Goal: Task Accomplishment & Management: Manage account settings

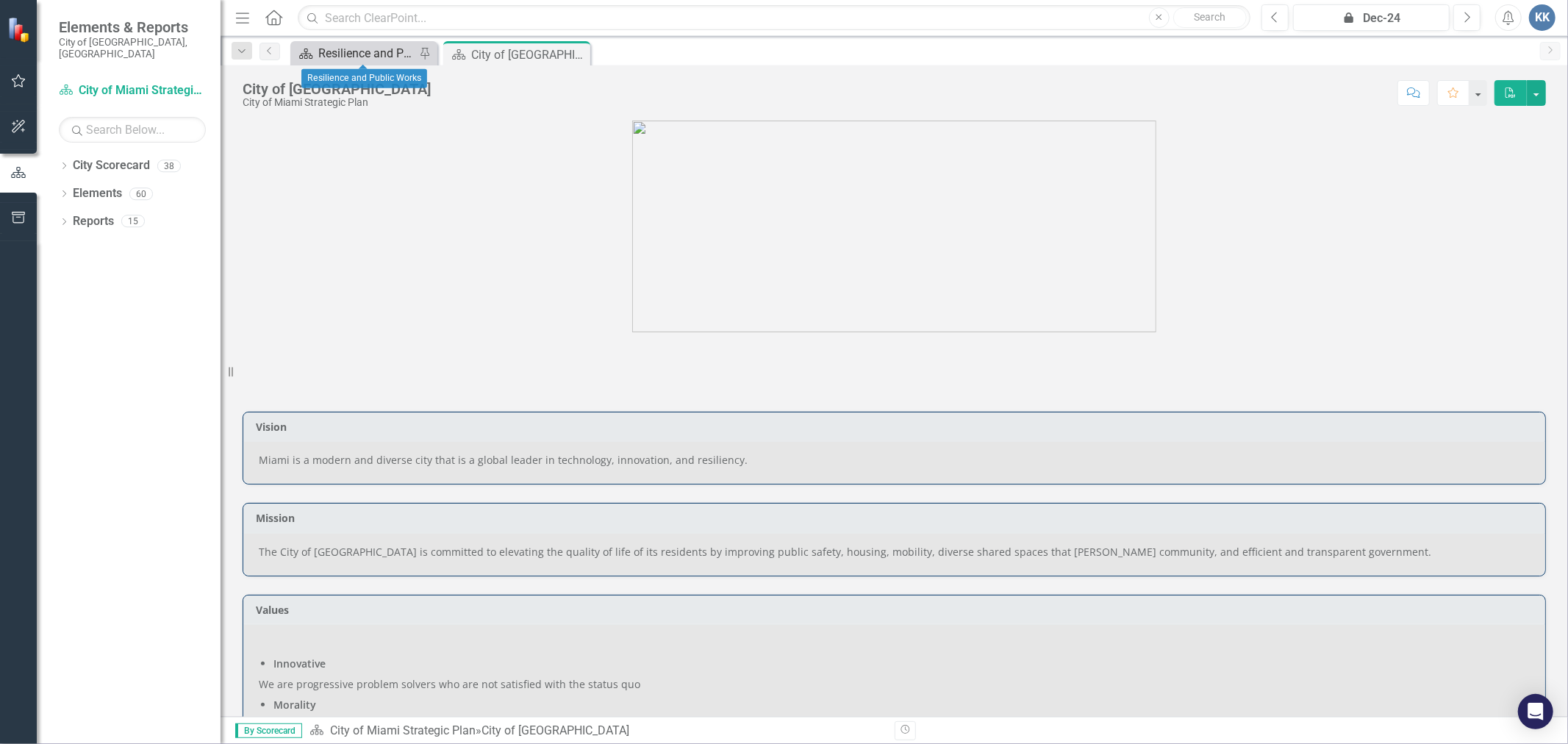
click at [361, 53] on div "Resilience and Public Works" at bounding box center [366, 53] width 97 height 18
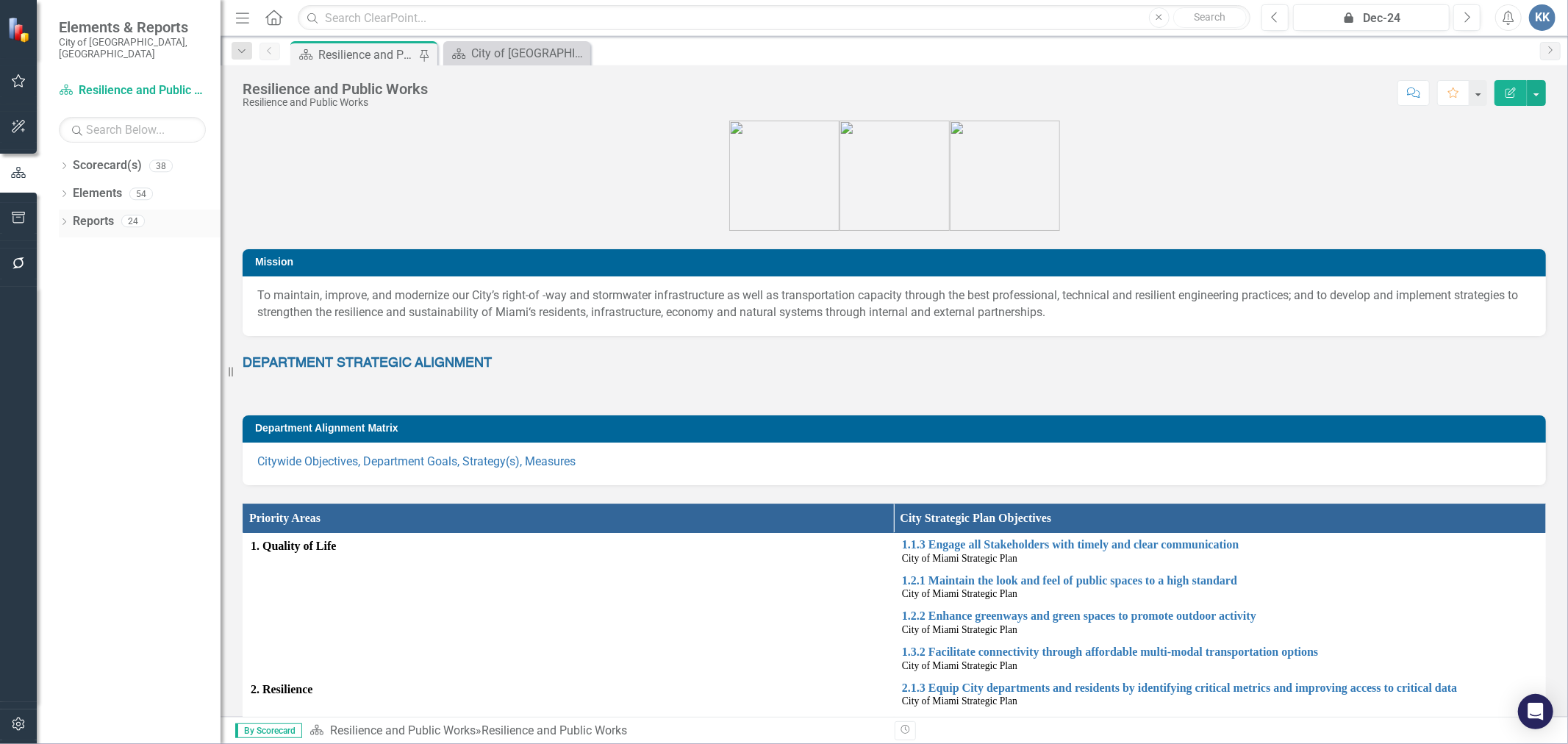
click at [64, 217] on div "Dropdown" at bounding box center [64, 223] width 10 height 13
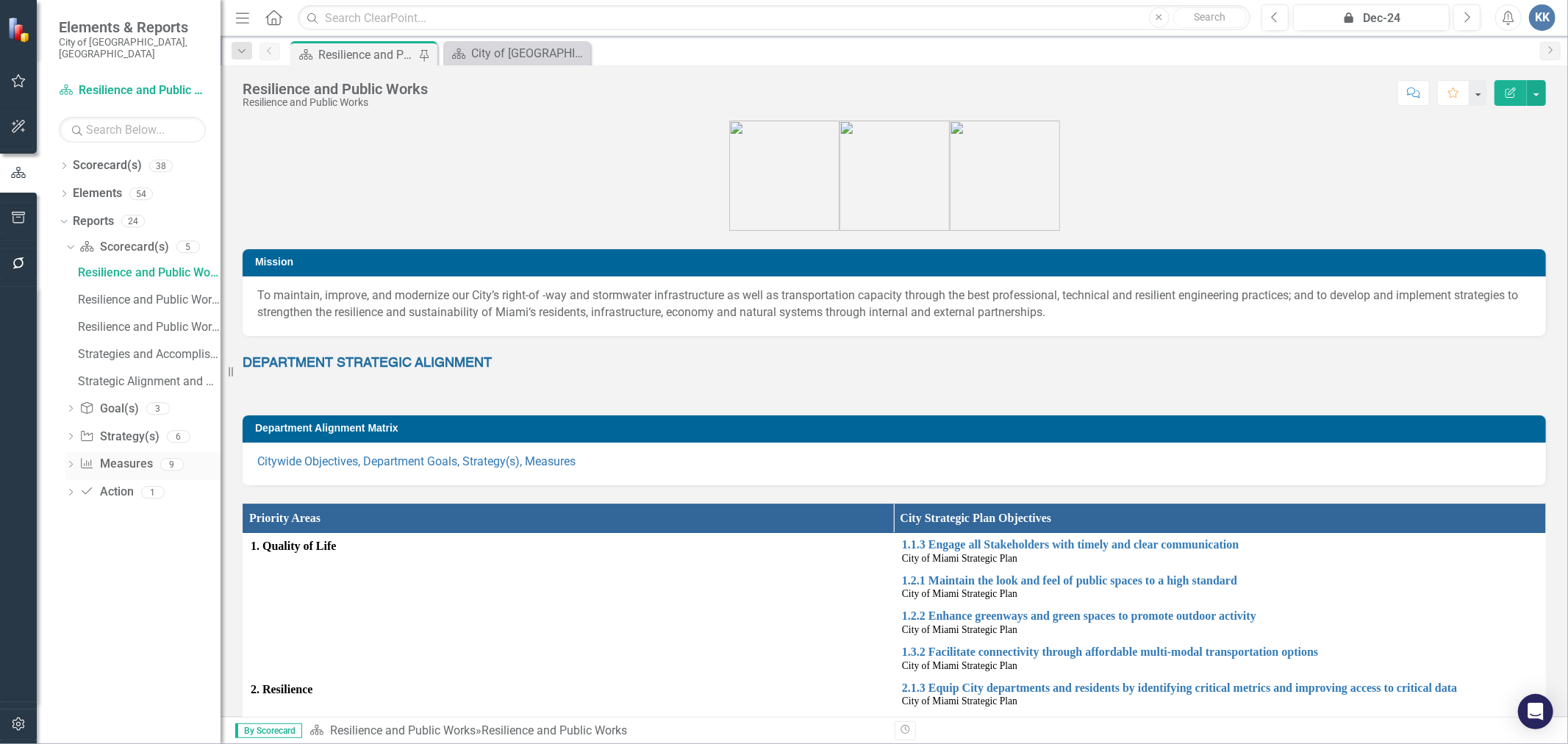
click at [119, 456] on link "Measure Measures" at bounding box center [116, 465] width 73 height 17
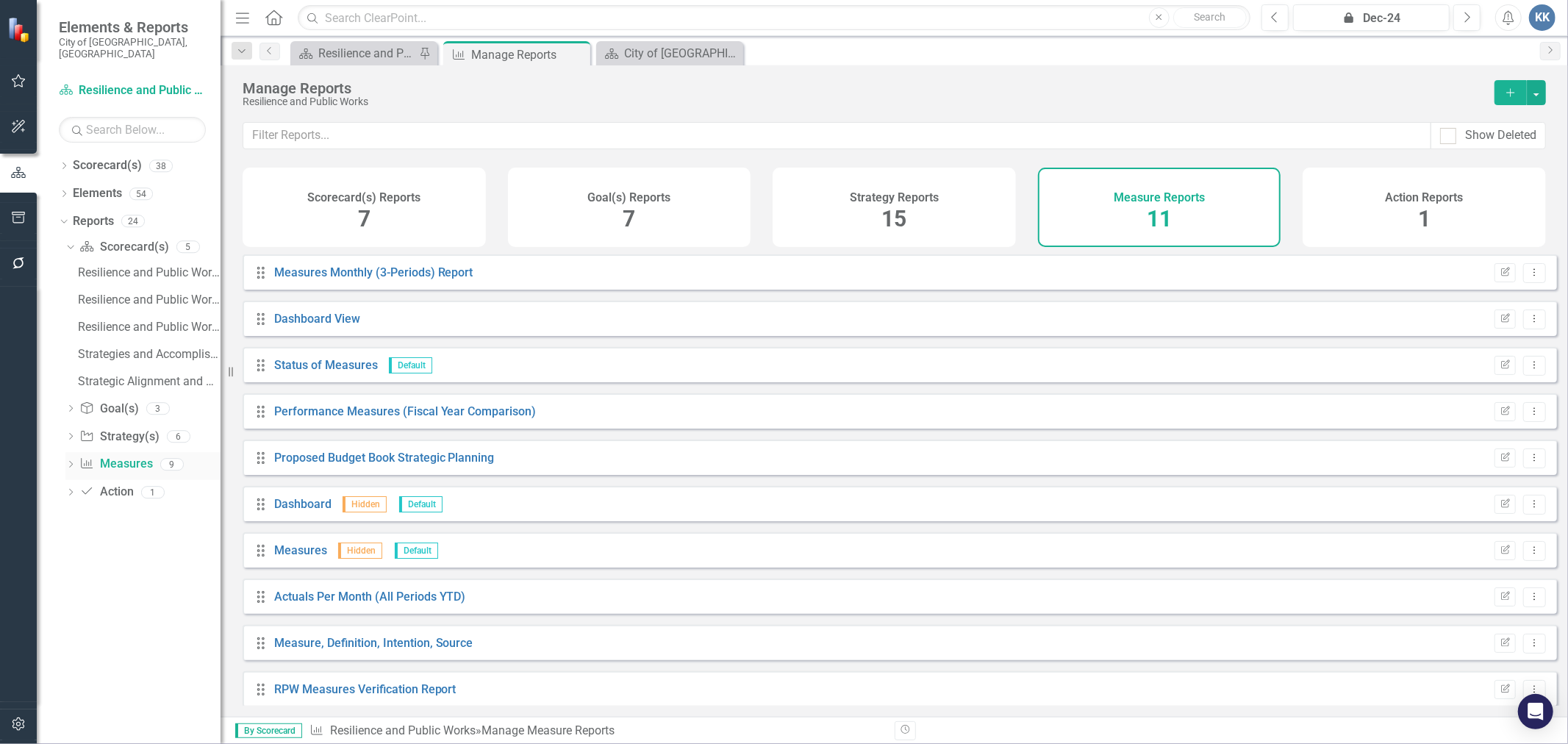
click at [68, 460] on div "Dropdown" at bounding box center [70, 466] width 10 height 13
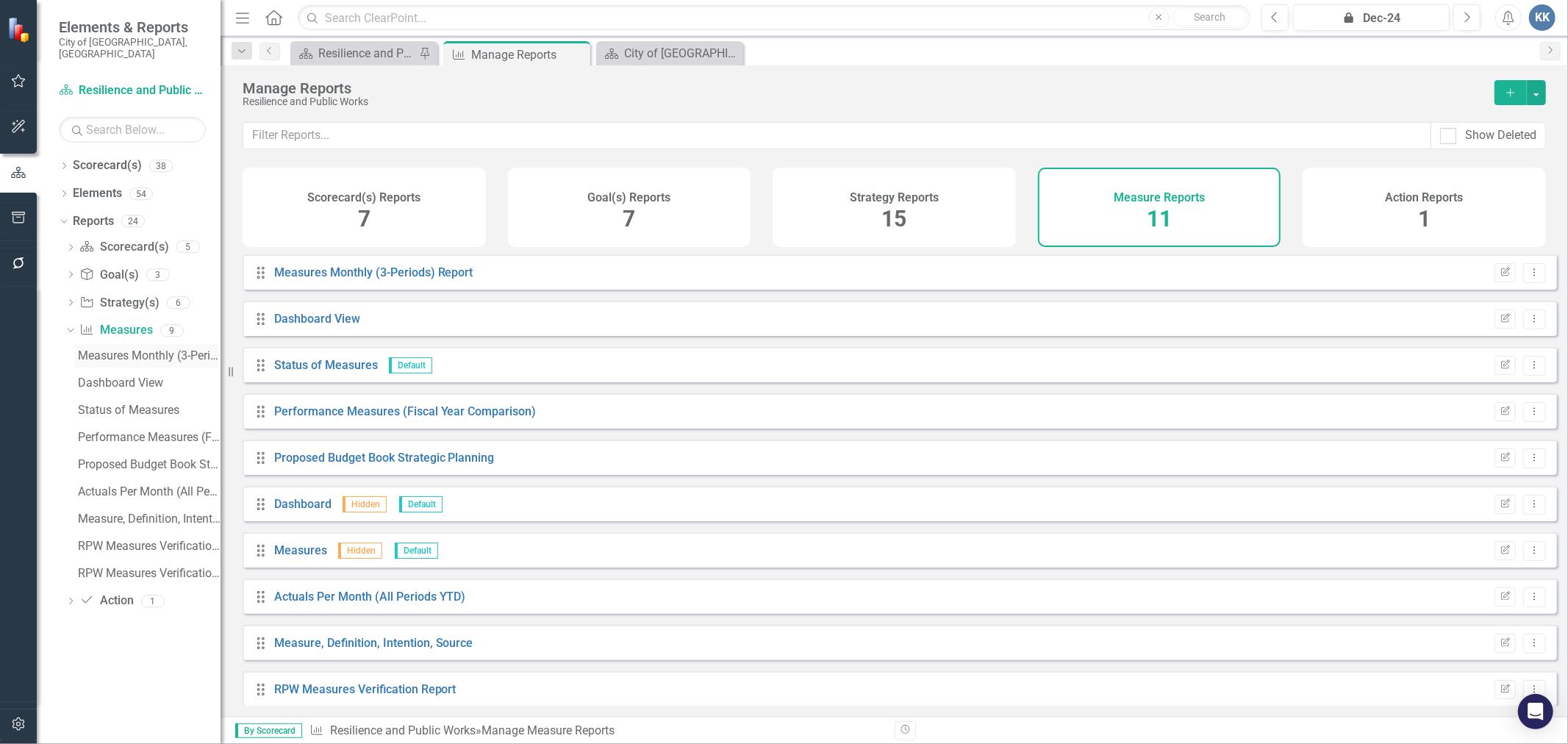
click at [160, 349] on div "Measures Monthly (3-Periods) Report" at bounding box center [149, 355] width 142 height 13
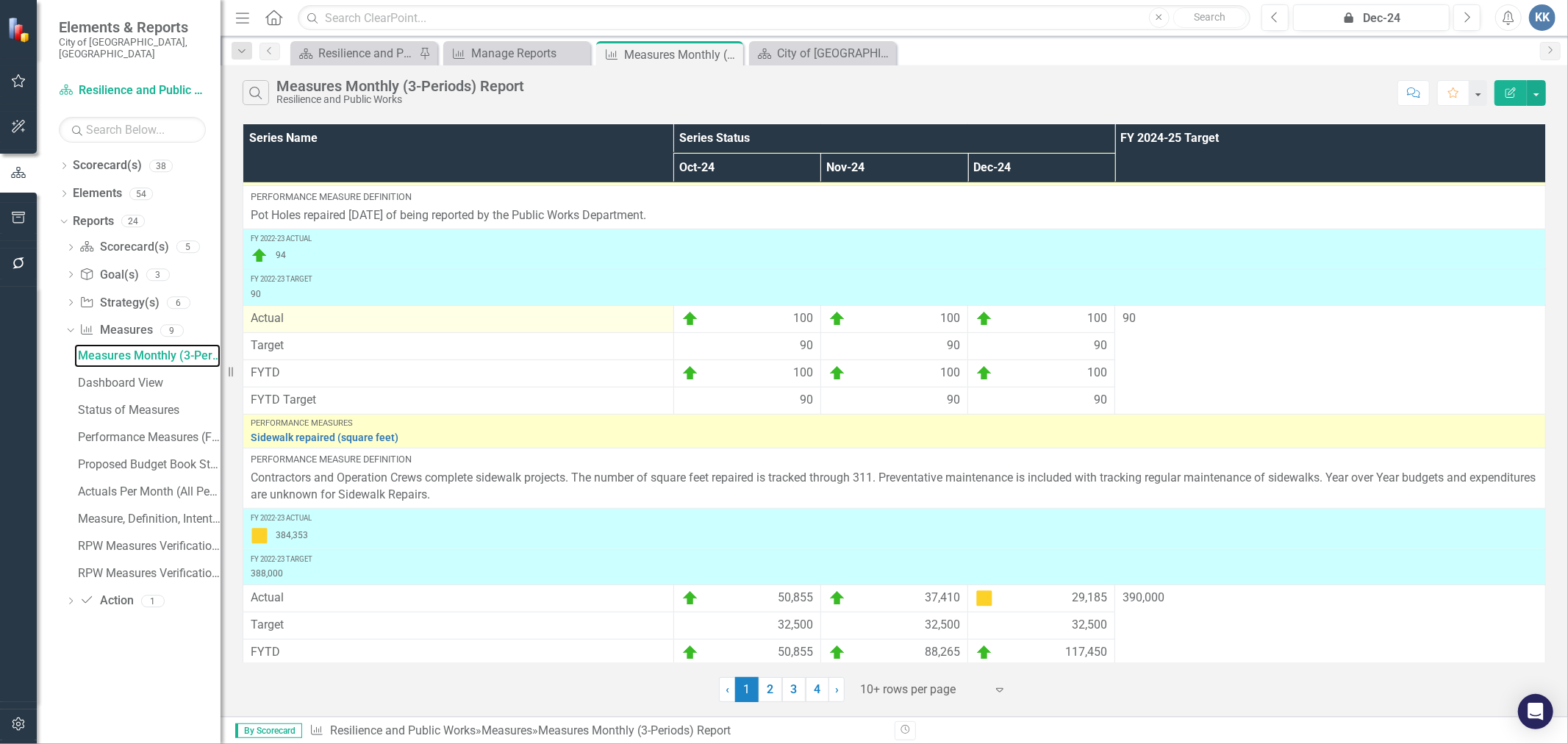
scroll to position [653, 0]
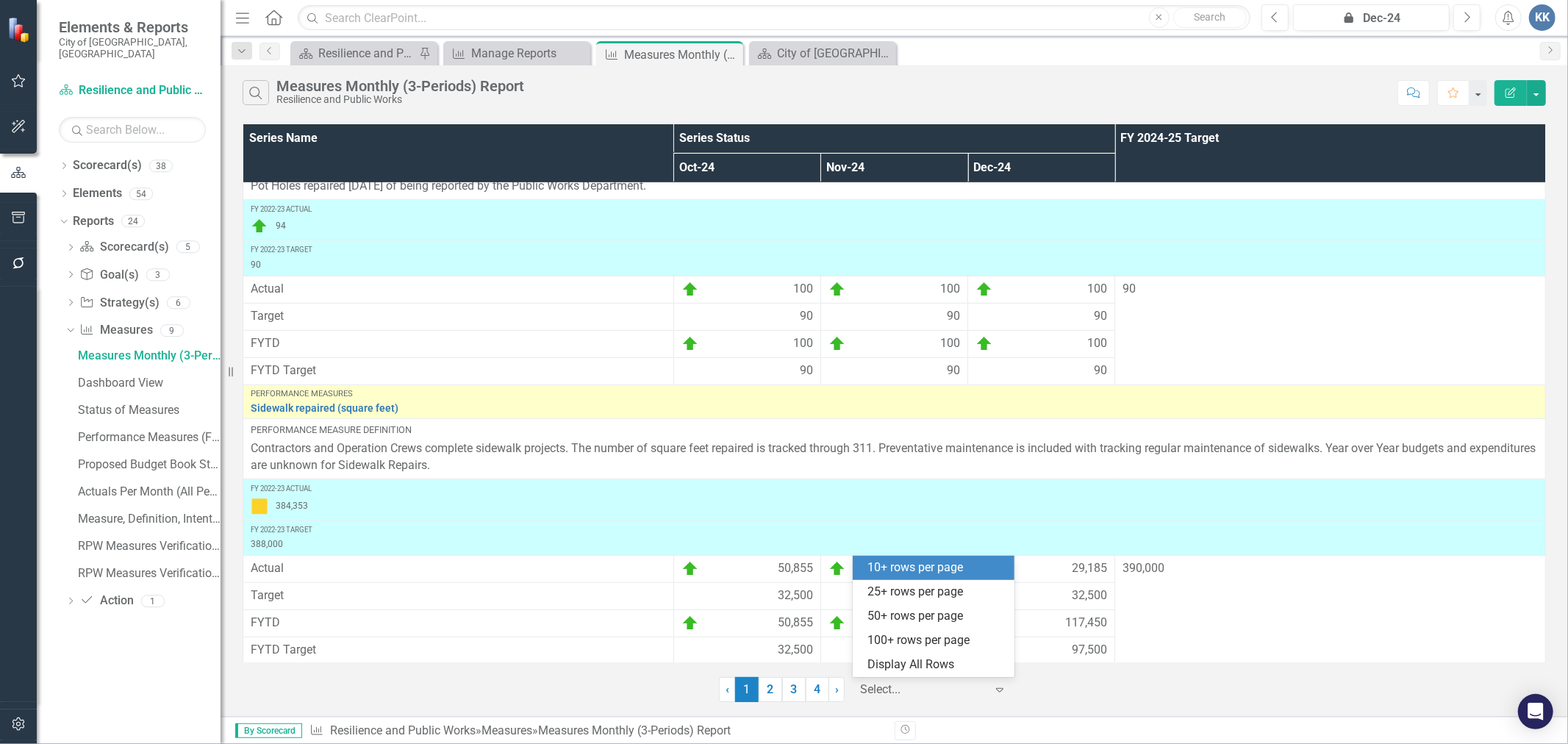
click at [937, 694] on div at bounding box center [922, 690] width 125 height 20
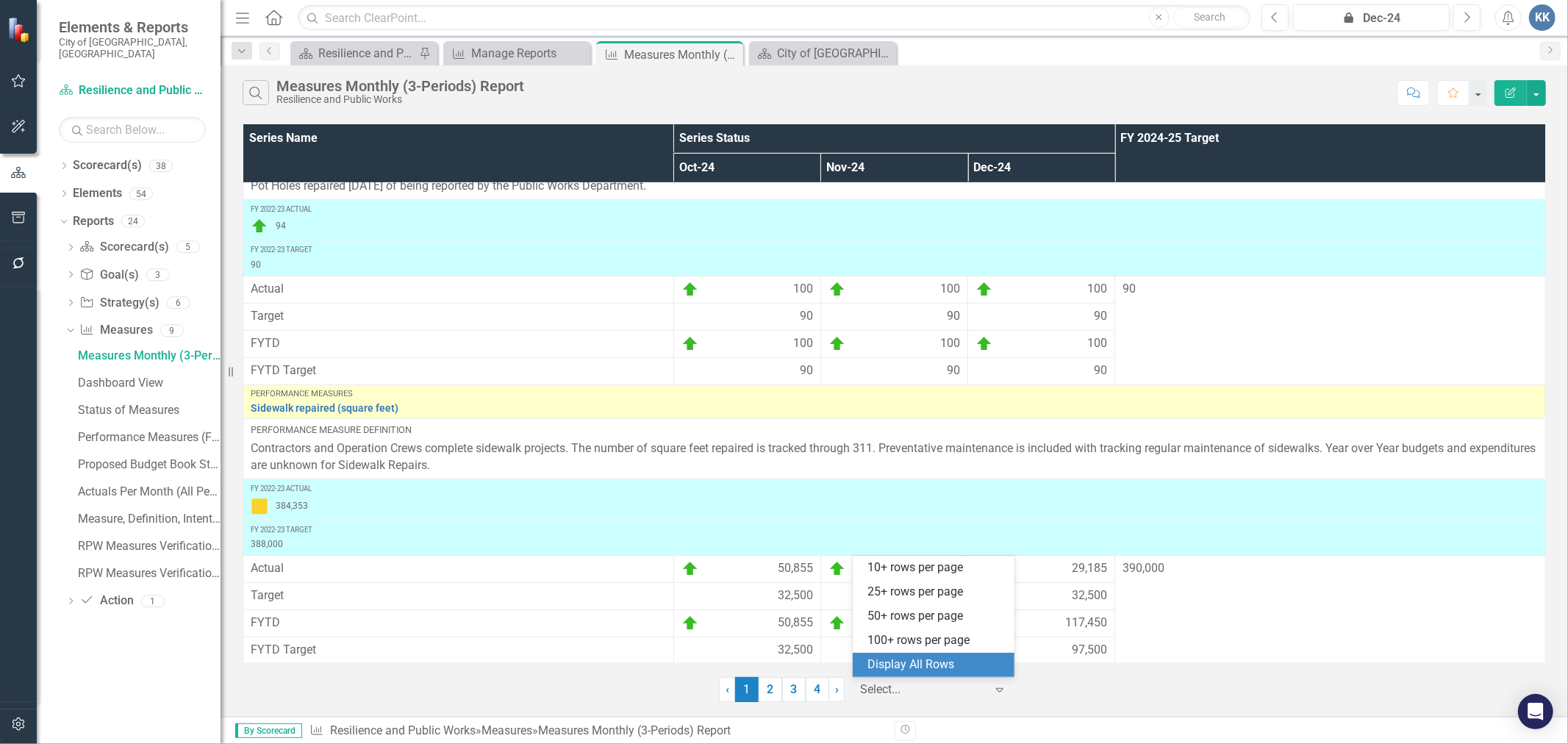
click at [915, 668] on div "Display All Rows" at bounding box center [937, 665] width 138 height 17
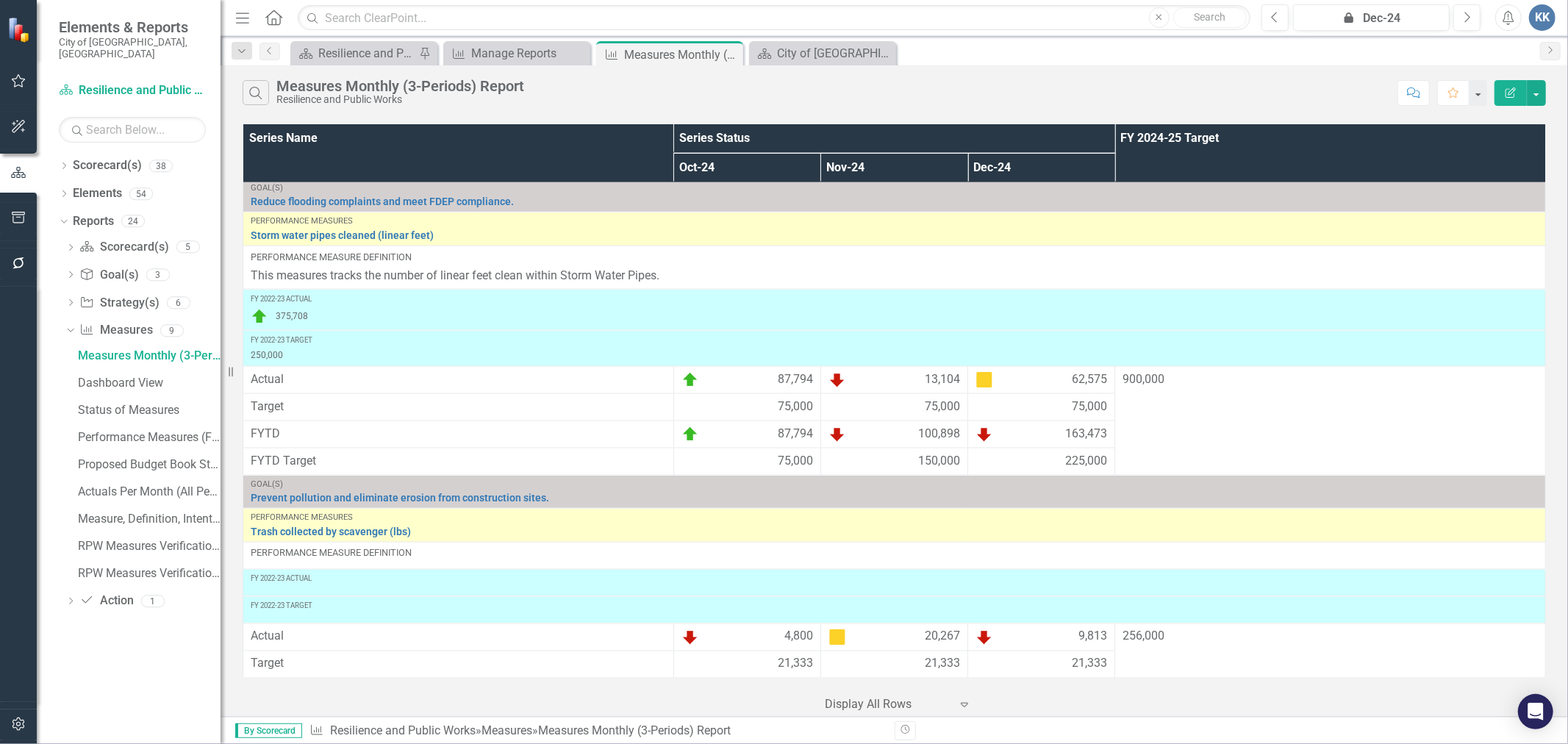
scroll to position [1951, 0]
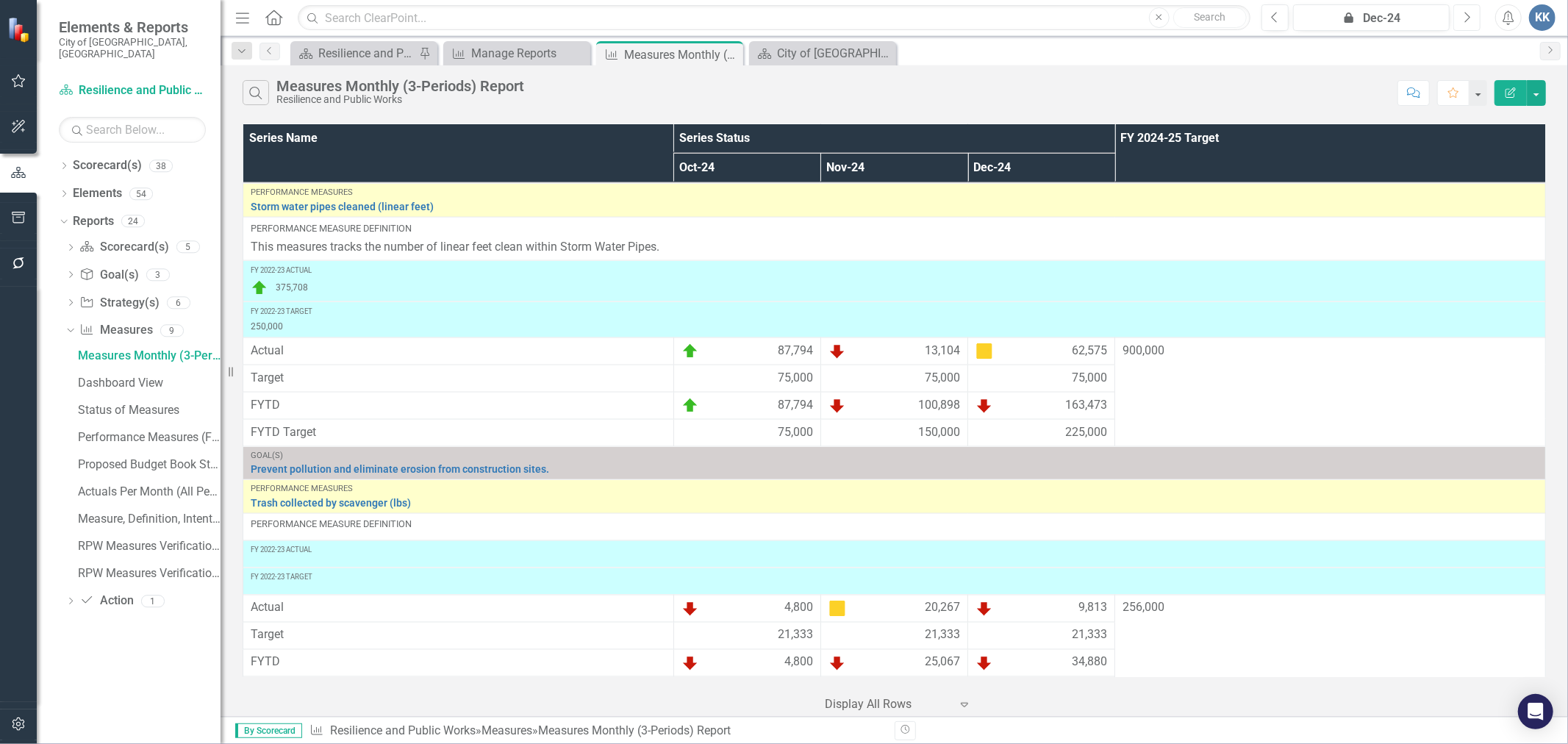
click at [1473, 24] on button "Next" at bounding box center [1467, 18] width 28 height 27
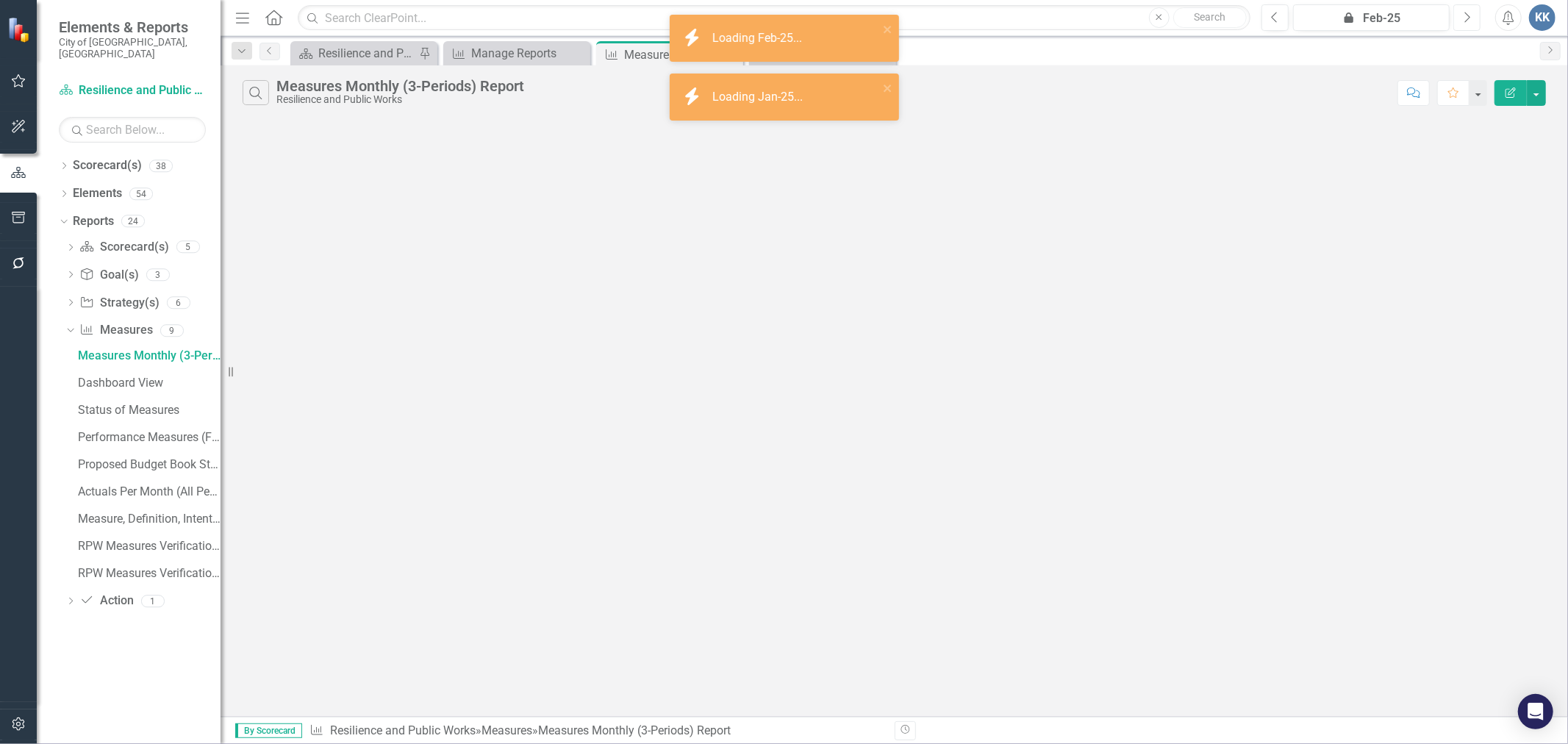
click at [1473, 24] on button "Next" at bounding box center [1467, 18] width 28 height 27
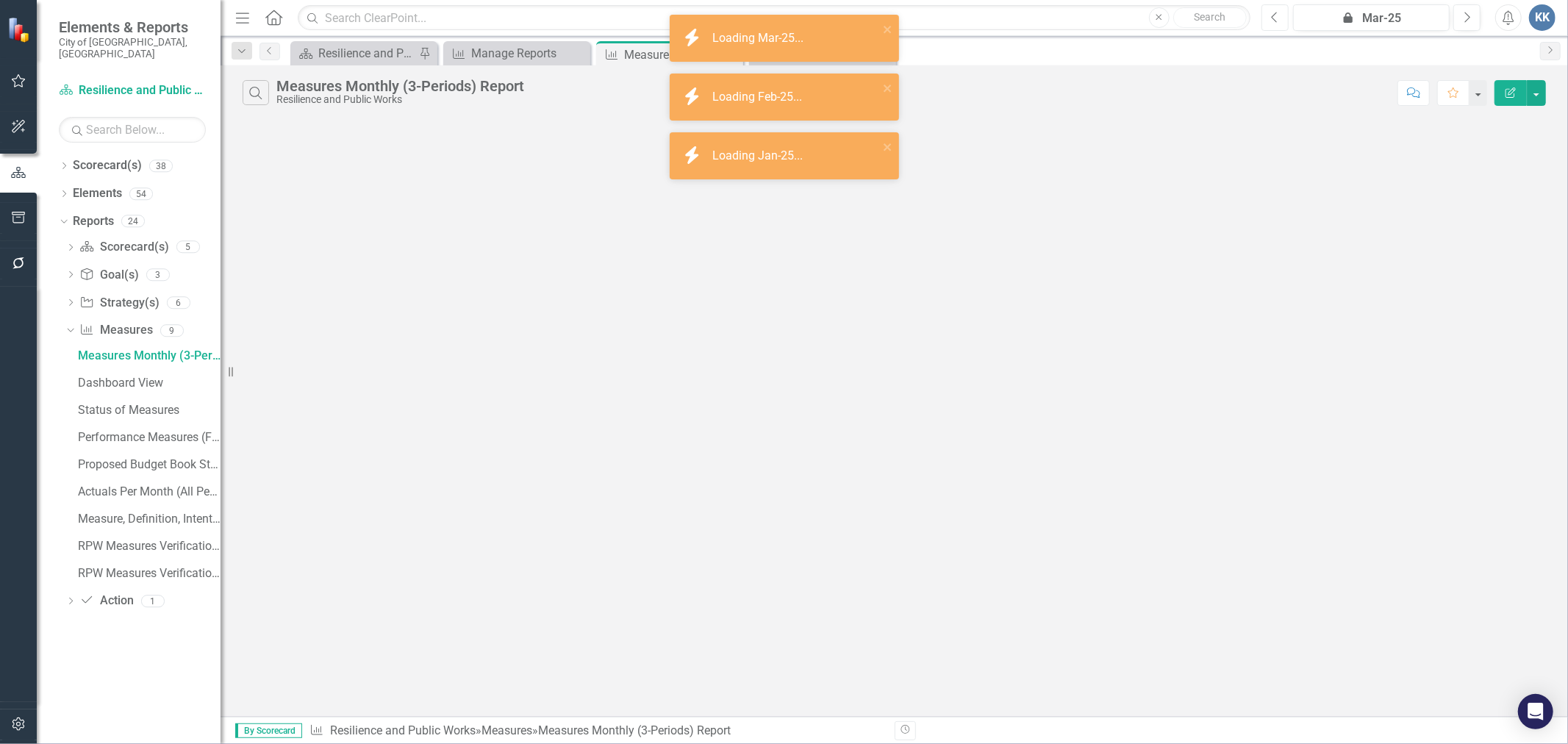
click at [1267, 18] on button "Previous" at bounding box center [1275, 18] width 28 height 27
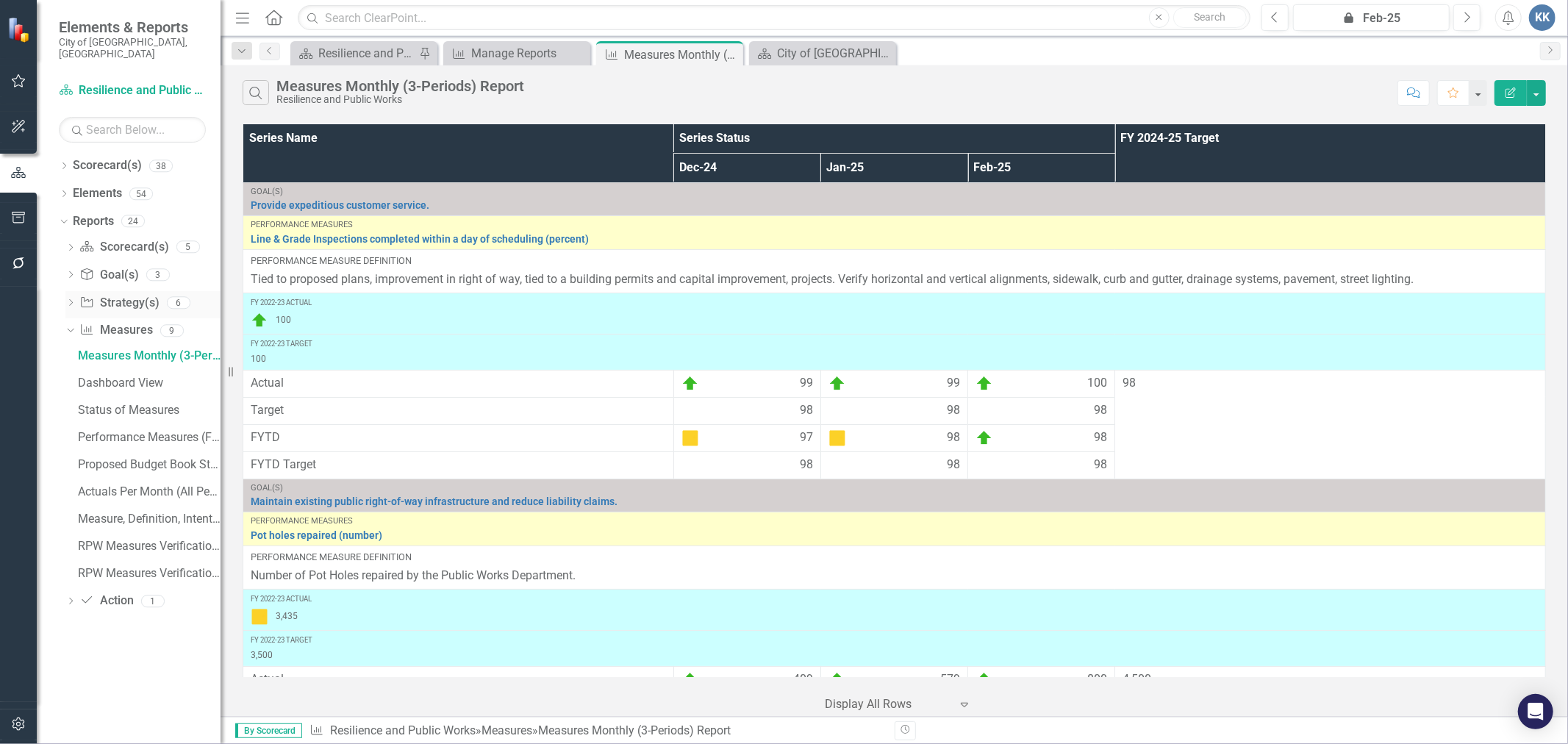
click at [72, 300] on icon "Dropdown" at bounding box center [70, 304] width 10 height 8
click at [74, 489] on icon "Dropdown" at bounding box center [70, 493] width 10 height 8
click at [105, 322] on link "Measure Measures" at bounding box center [116, 331] width 73 height 17
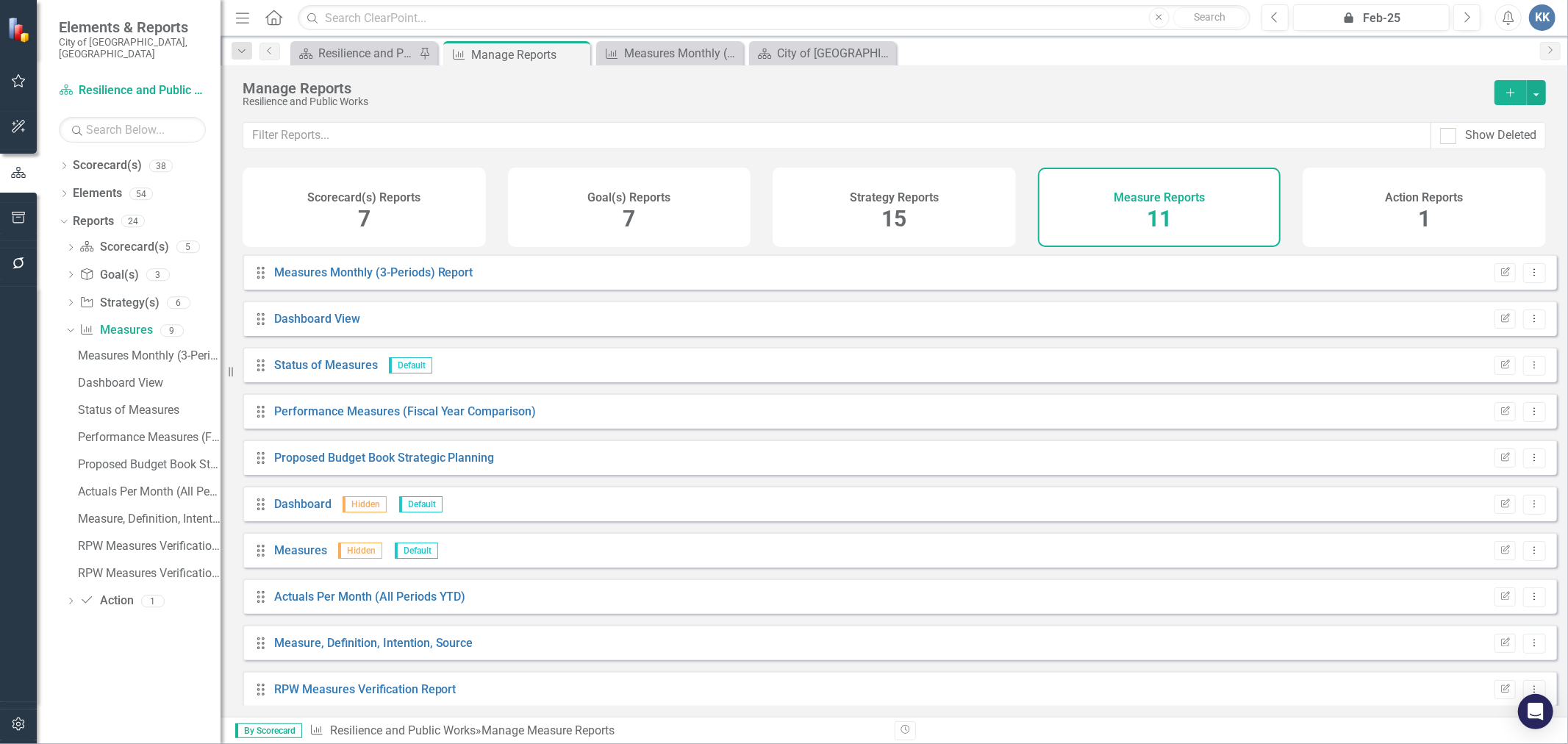
click at [1125, 209] on div "Measure Reports 11" at bounding box center [1160, 207] width 244 height 79
click at [299, 558] on link "Measures" at bounding box center [300, 551] width 53 height 14
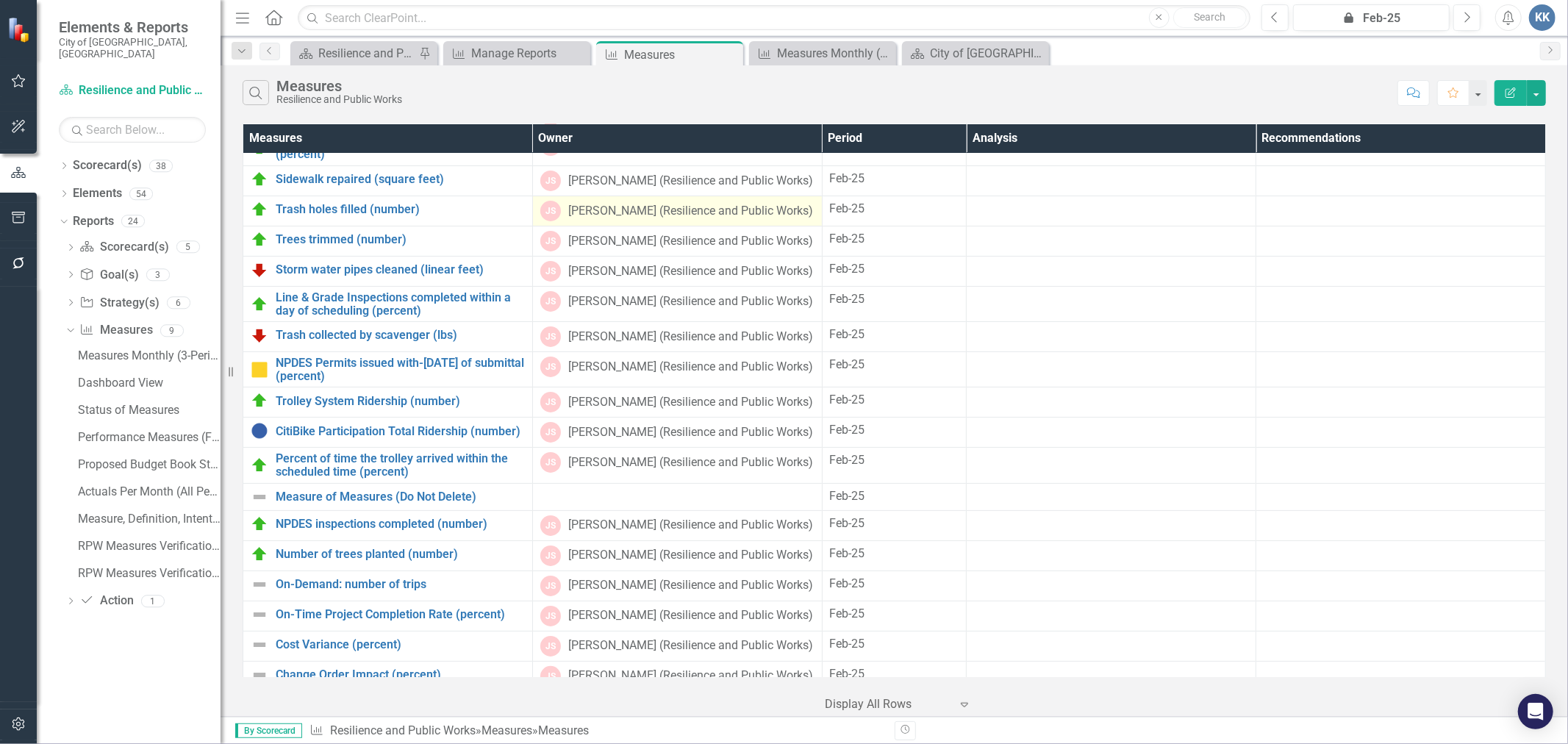
scroll to position [82, 0]
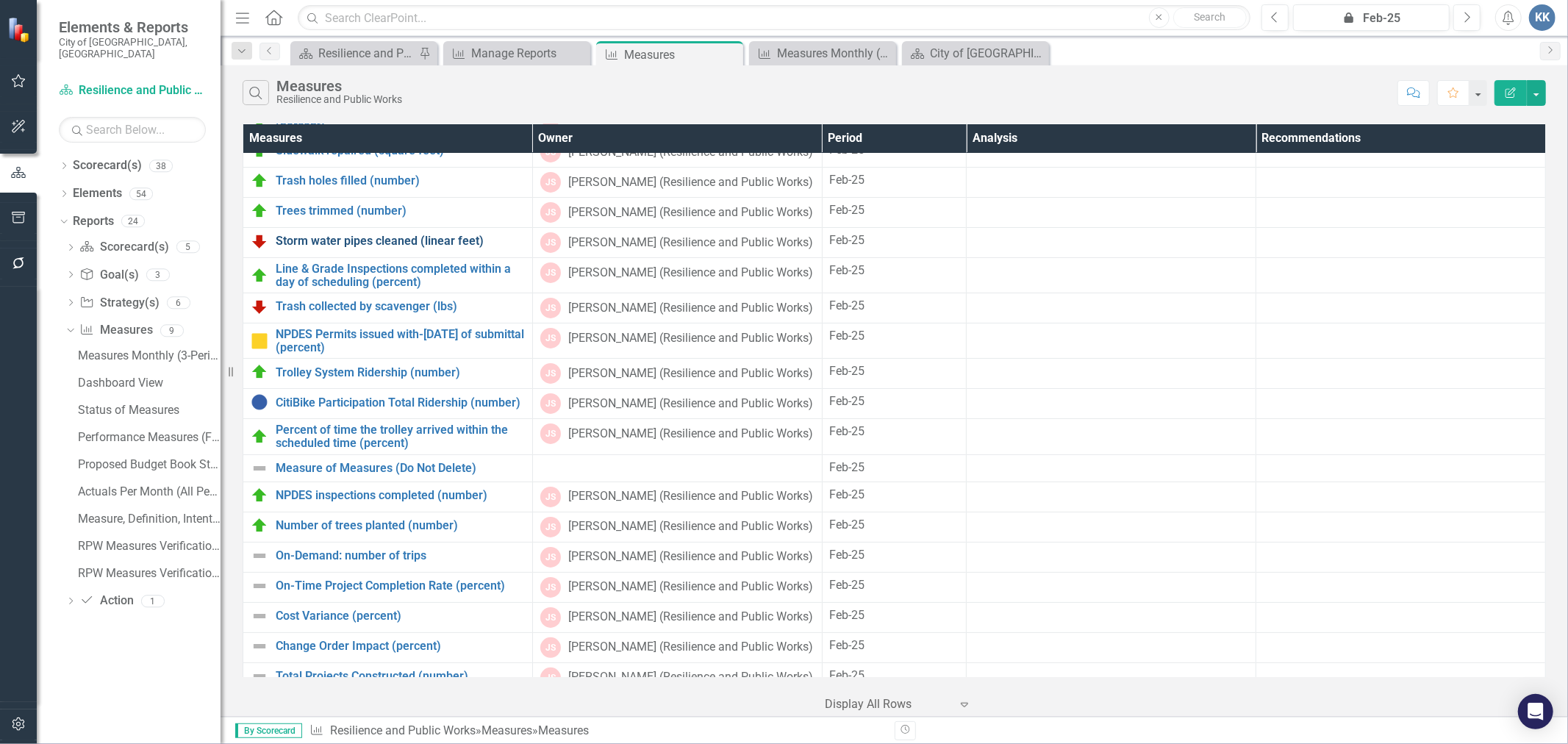
click at [366, 248] on link "Storm water pipes cleaned (linear feet)" at bounding box center [400, 241] width 249 height 13
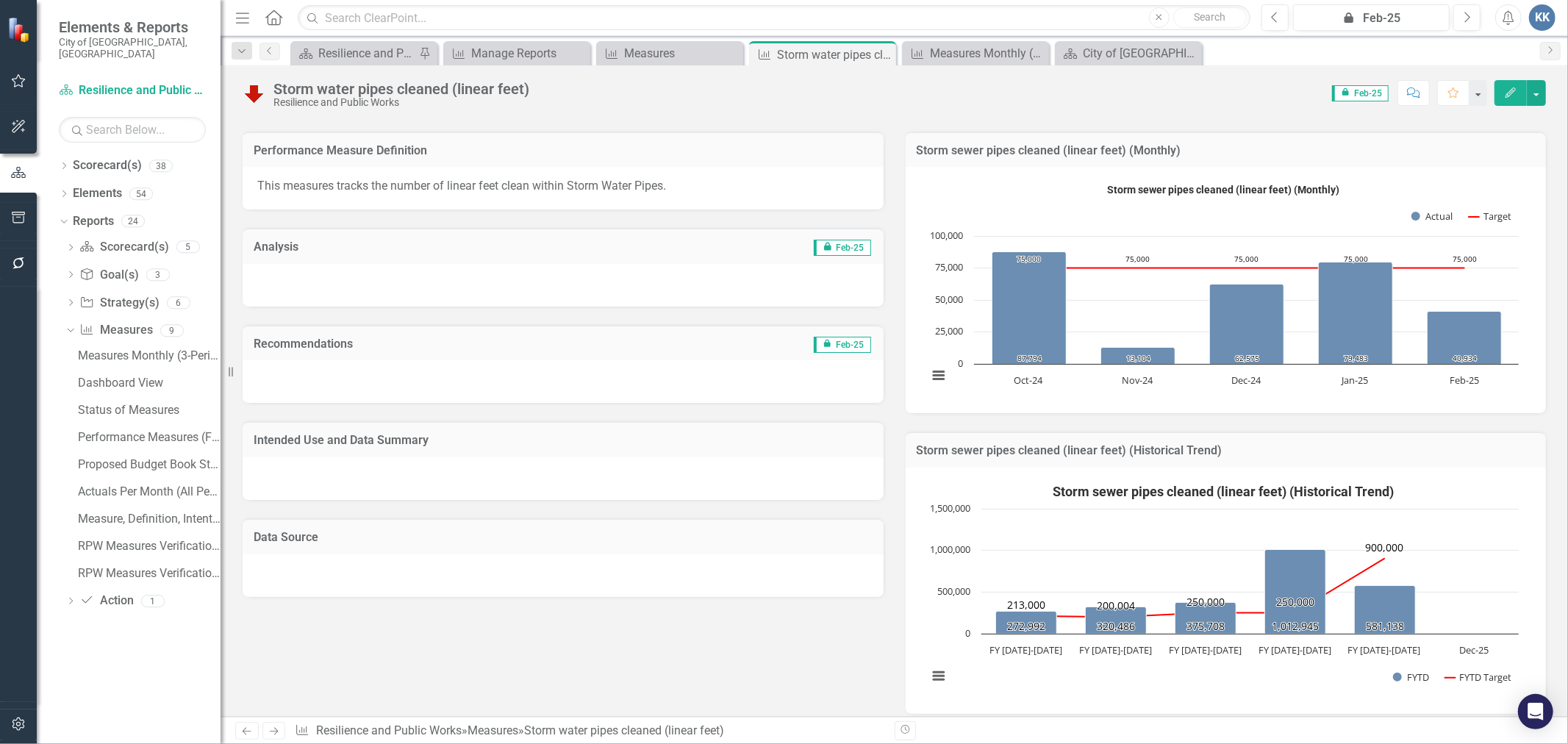
scroll to position [164, 0]
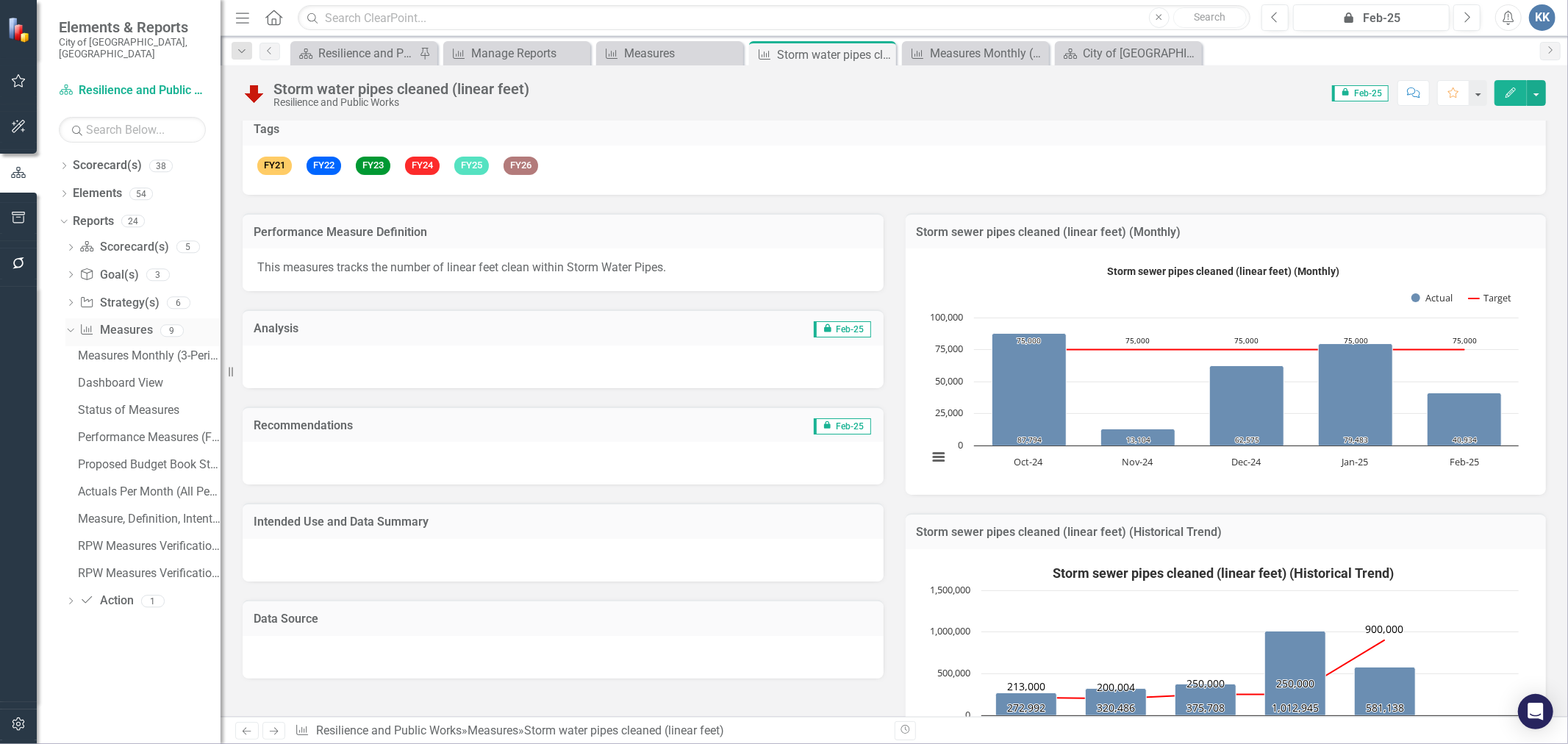
click at [128, 322] on link "Measure Measures" at bounding box center [116, 331] width 73 height 17
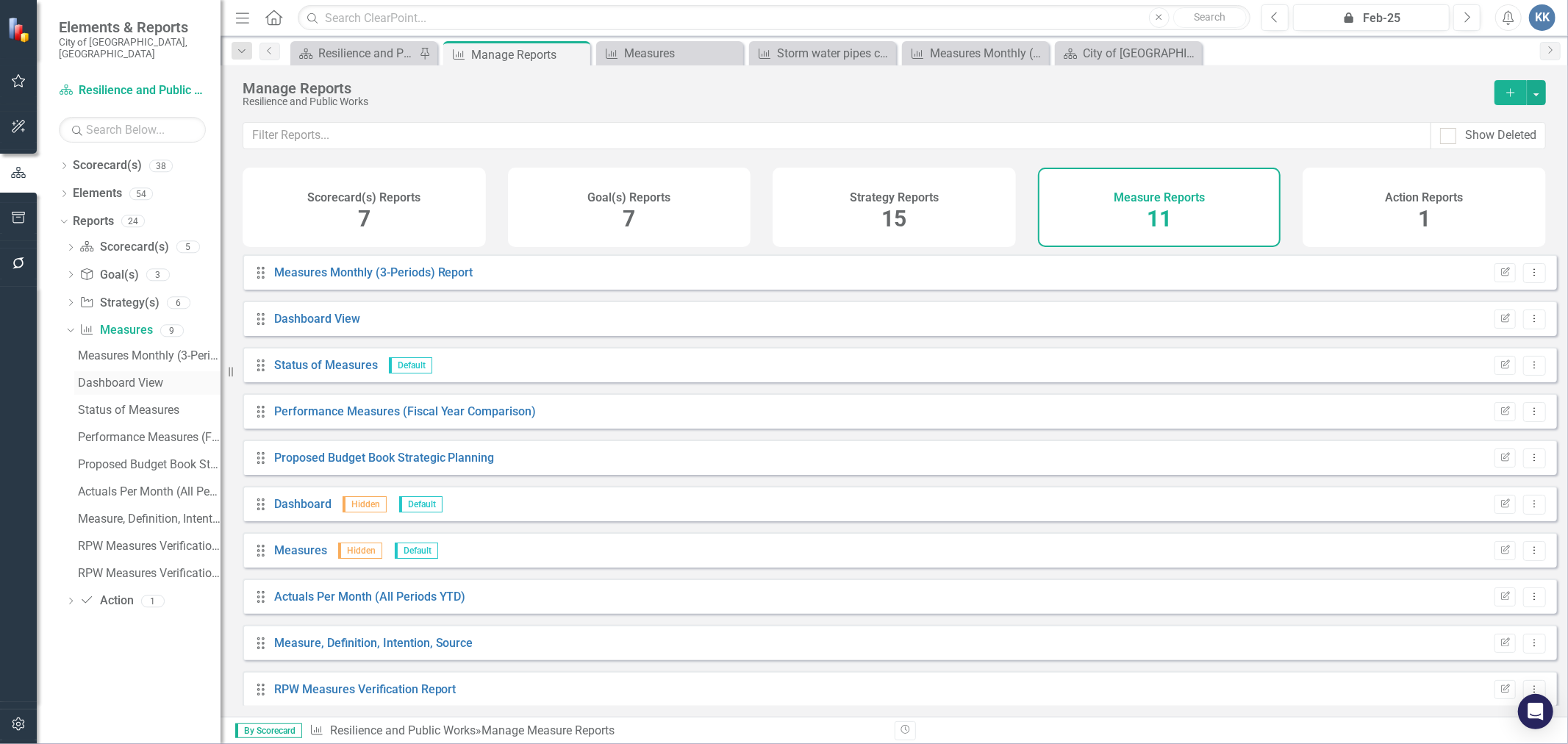
click at [157, 377] on div "Dashboard View" at bounding box center [149, 383] width 142 height 13
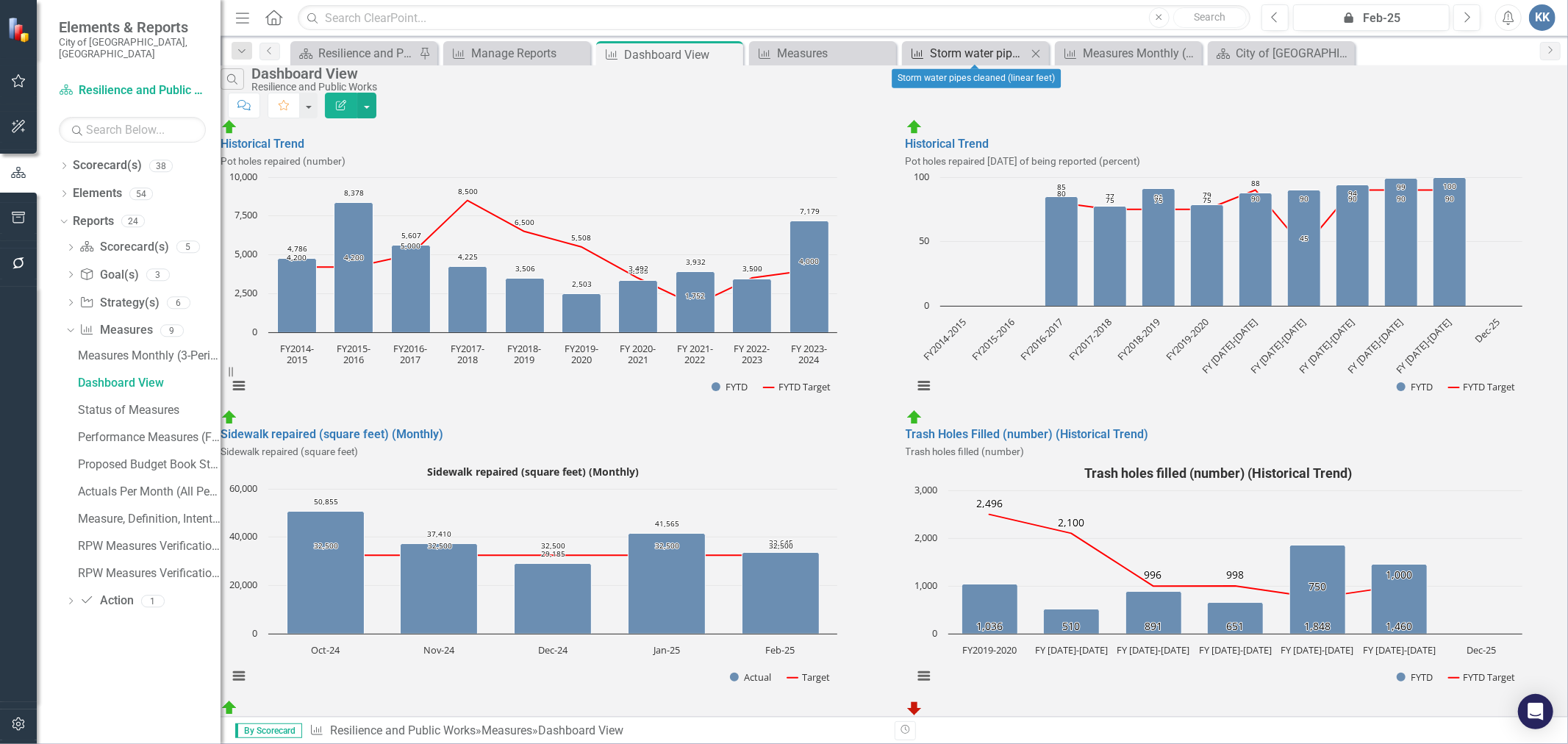
click at [1014, 59] on div "Storm water pipes cleaned (linear feet)" at bounding box center [978, 53] width 97 height 18
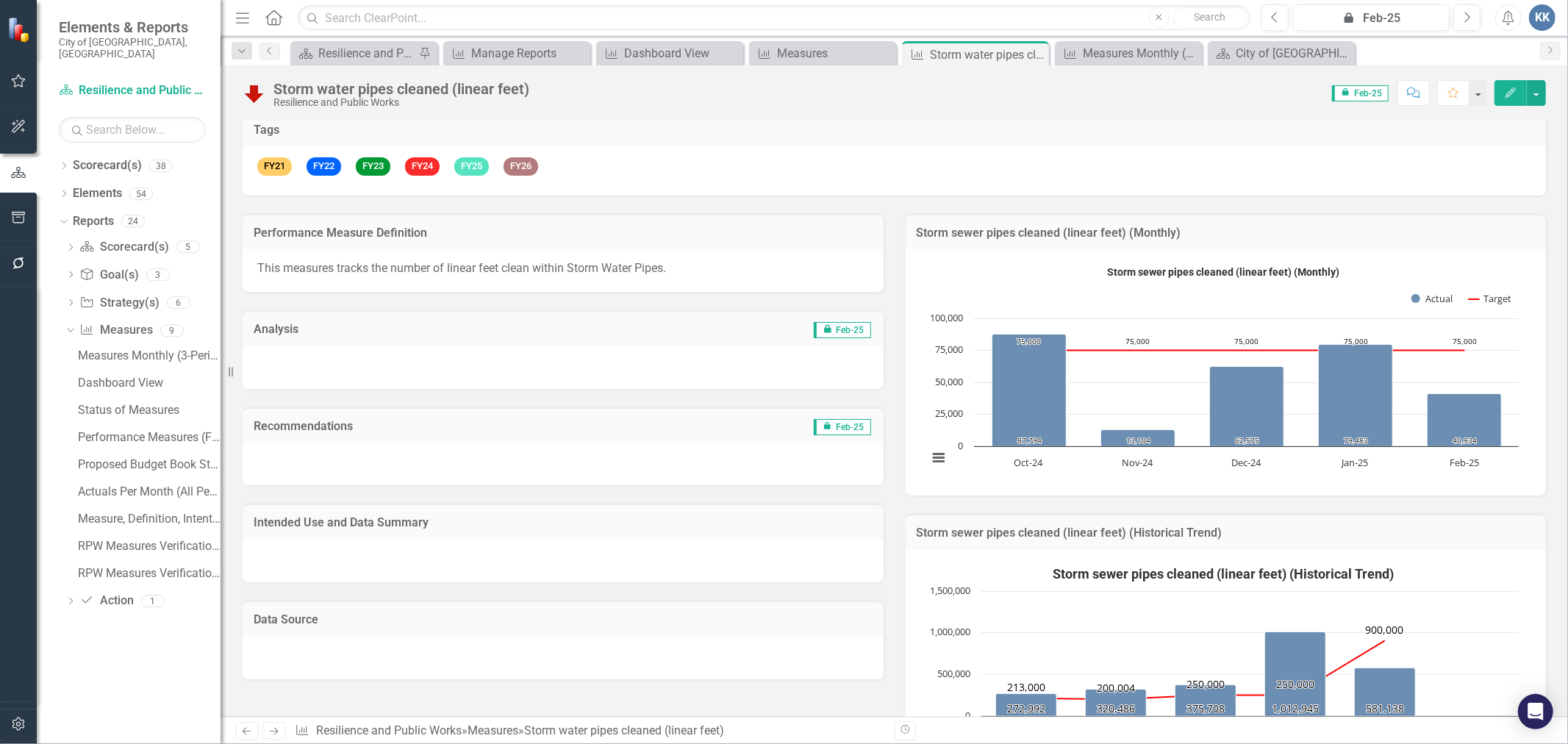
scroll to position [164, 0]
click at [506, 266] on p "This measures tracks the number of linear feet clean within Storm Water Pipes." at bounding box center [563, 268] width 612 height 17
click at [364, 268] on p "This measures tracks the number of linear feet clean within Storm Water Pipes." at bounding box center [563, 268] width 612 height 17
click at [368, 270] on p "This measures tracks the number of linear feet clean within Storm Water Pipes." at bounding box center [563, 268] width 612 height 17
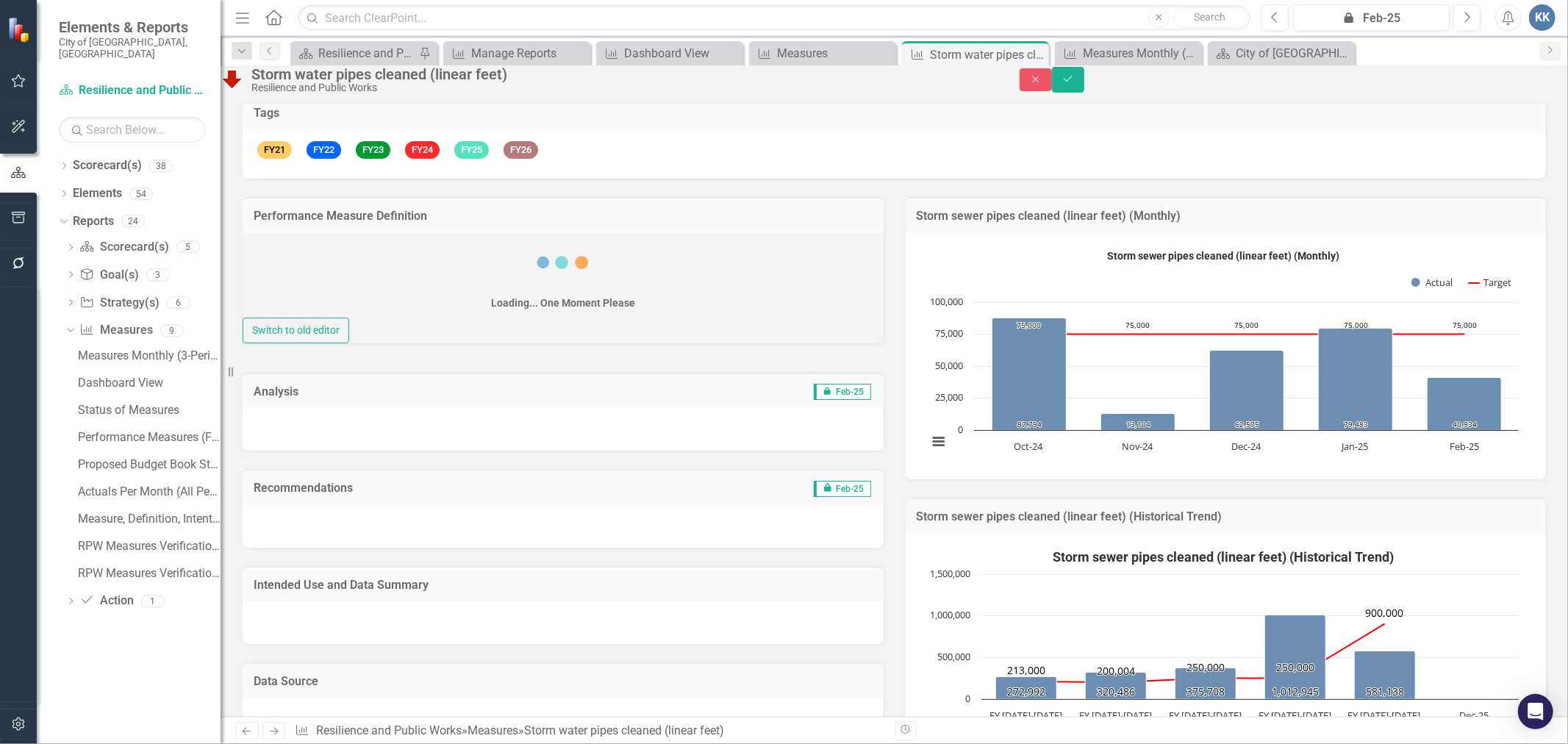
click at [370, 267] on div "Loading... One Moment Please" at bounding box center [563, 275] width 641 height 85
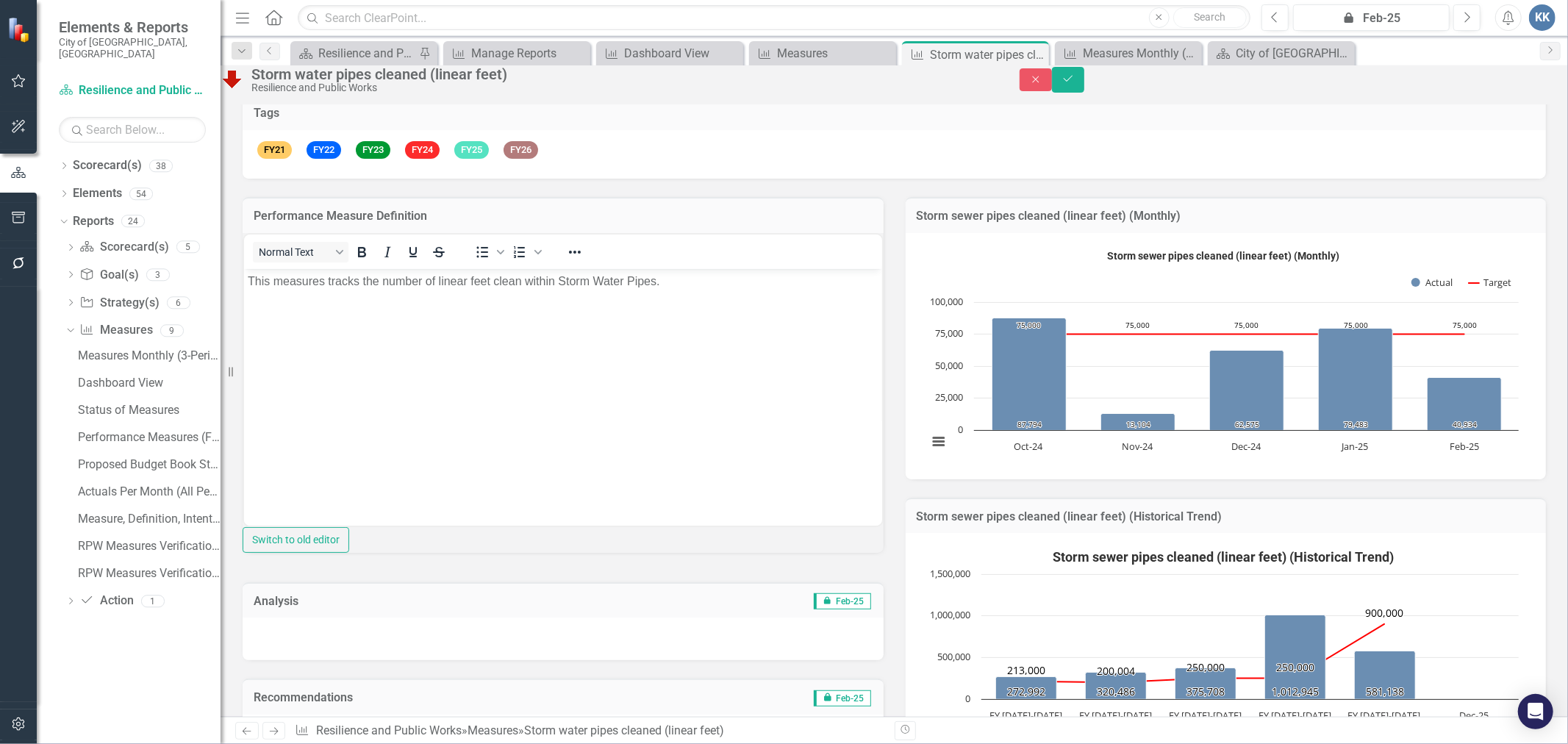
scroll to position [0, 0]
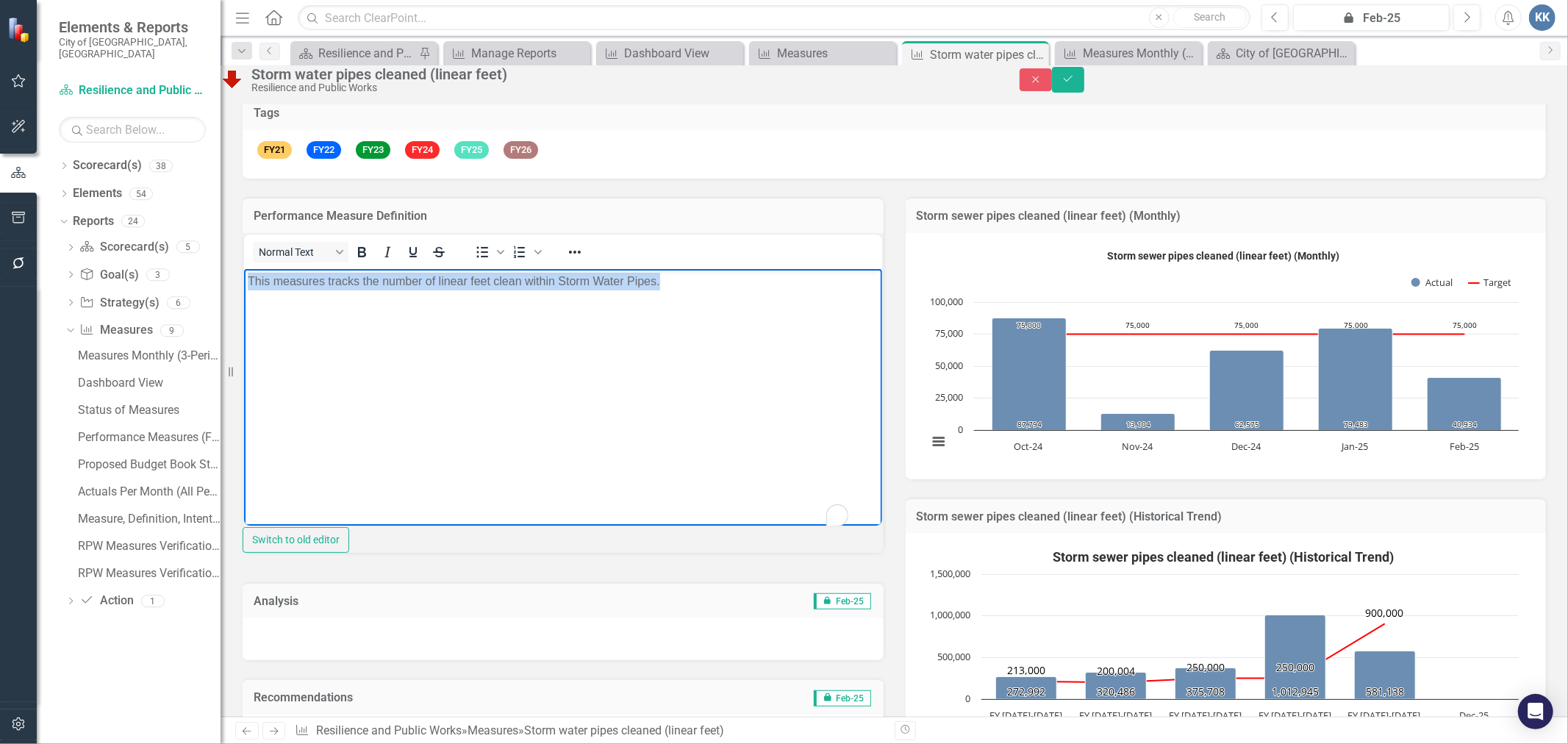
drag, startPoint x: 639, startPoint y: 275, endPoint x: 220, endPoint y: 291, distance: 419.3
click at [244, 291] on html "This measures tracks the number of linear feet clean within Storm Water Pipes." at bounding box center [563, 378] width 639 height 221
copy p "This measures tracks the number of linear feet clean within Storm Water Pipes."
click at [440, 295] on body "This measures tracks the number of linear feet clean within Storm Water Pipes." at bounding box center [563, 378] width 639 height 221
drag, startPoint x: 695, startPoint y: 283, endPoint x: 175, endPoint y: 270, distance: 520.2
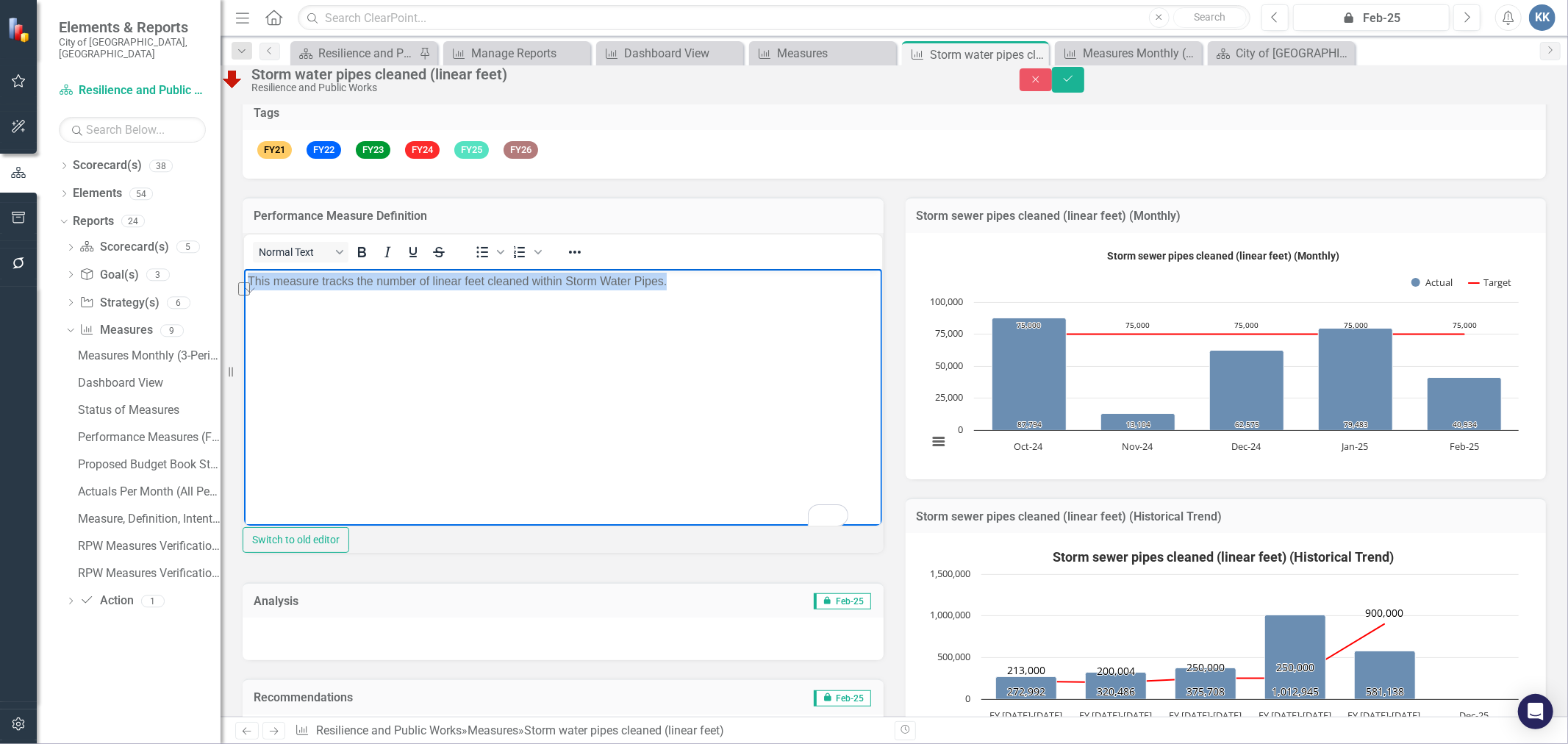
click at [244, 270] on html "This measure tracks the number of linear feet cleaned within Storm Water Pipes." at bounding box center [563, 378] width 639 height 221
copy p "This measure tracks the number of linear feet cleaned within Storm Water Pipes."
click at [262, 341] on body "This measure tracks the number of linear feet cleaned within Storm Water Pipes." at bounding box center [563, 378] width 639 height 221
click at [743, 283] on p "This measure tracks the number of linear feet cleaned within Storm Water Pipes." at bounding box center [562, 281] width 631 height 17
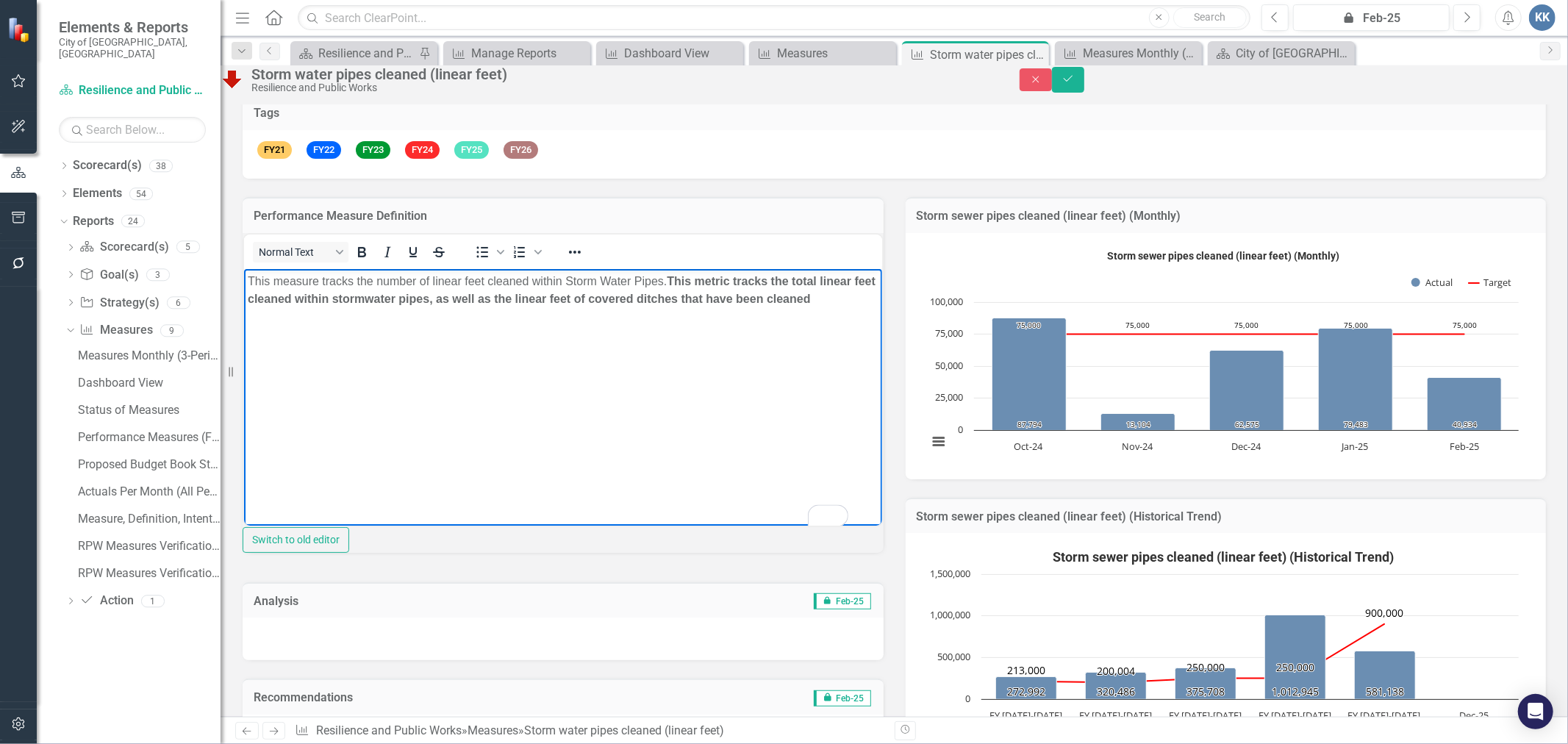
click at [318, 308] on p "This measure tracks the number of linear feet cleaned within Storm Water Pipes.…" at bounding box center [562, 289] width 631 height 35
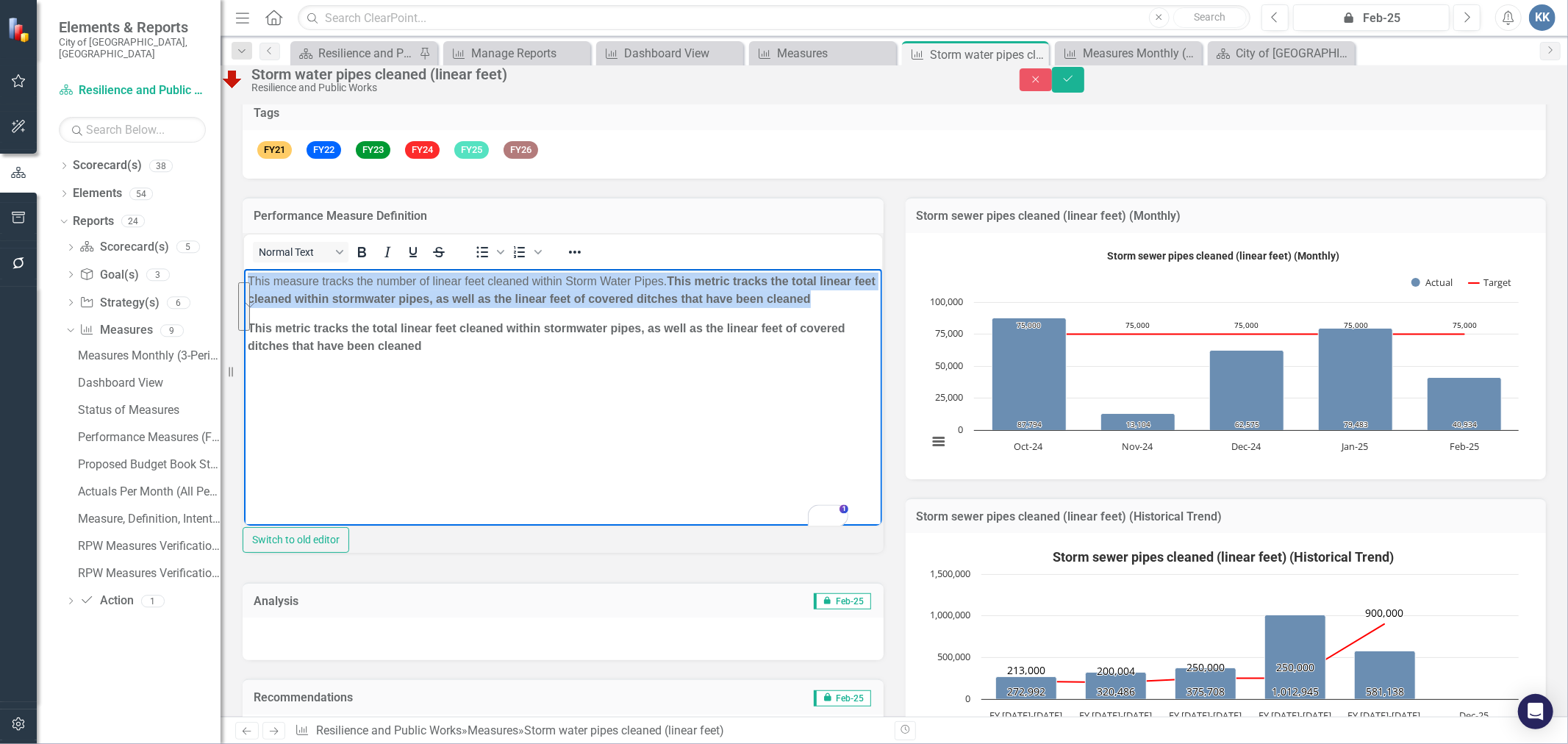
drag, startPoint x: 296, startPoint y: 311, endPoint x: 232, endPoint y: 258, distance: 83.1
click at [244, 268] on html "This measure tracks the number of linear feet cleaned within Storm Water Pipes.…" at bounding box center [563, 378] width 639 height 221
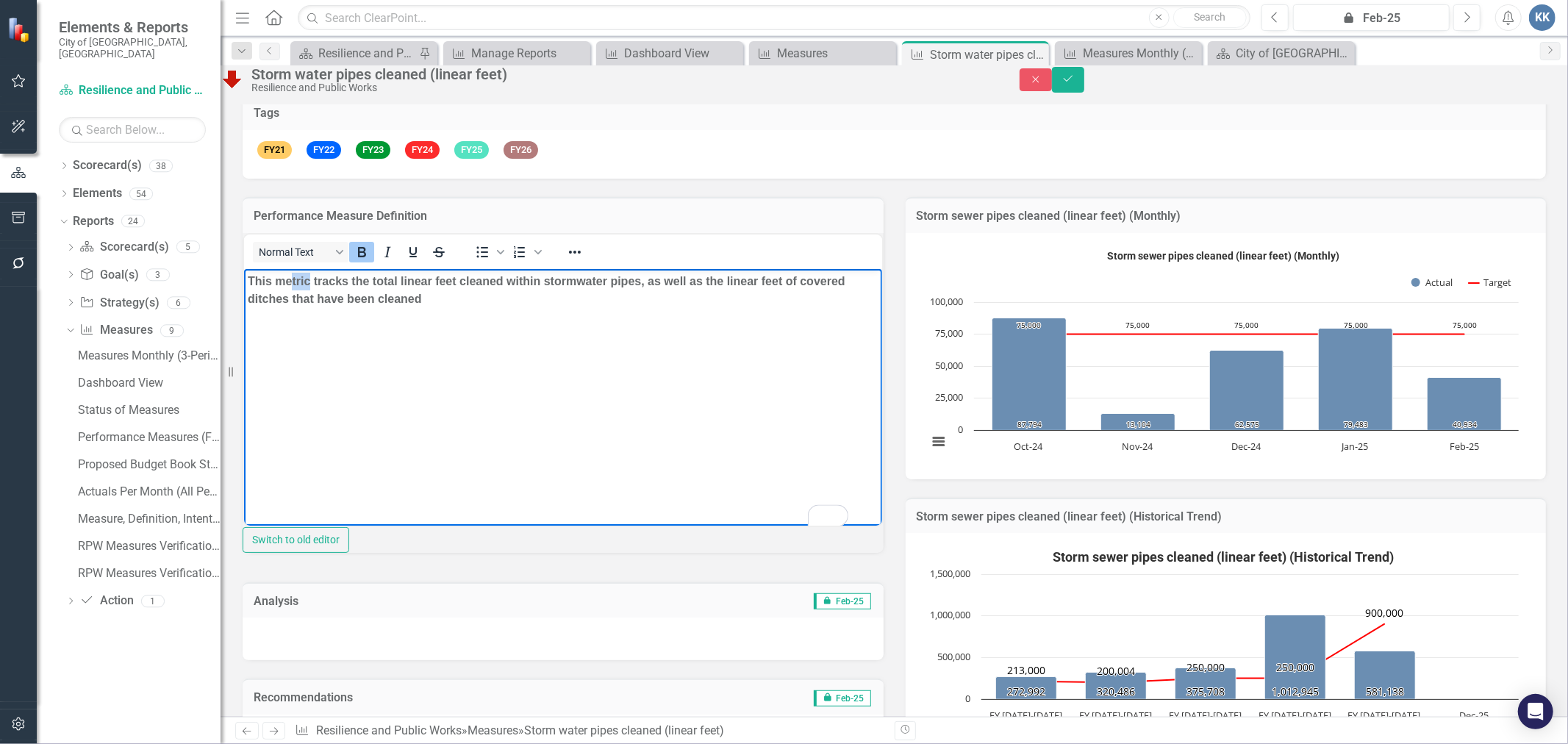
drag, startPoint x: 308, startPoint y: 282, endPoint x: 298, endPoint y: 285, distance: 10.4
click at [296, 282] on strong "This metric tracks the total linear feet cleaned within stormwater pipes, as we…" at bounding box center [546, 289] width 598 height 30
click at [392, 302] on strong "This measure tracks the total linear feet cleaned within stormwater pipes, as w…" at bounding box center [552, 289] width 611 height 30
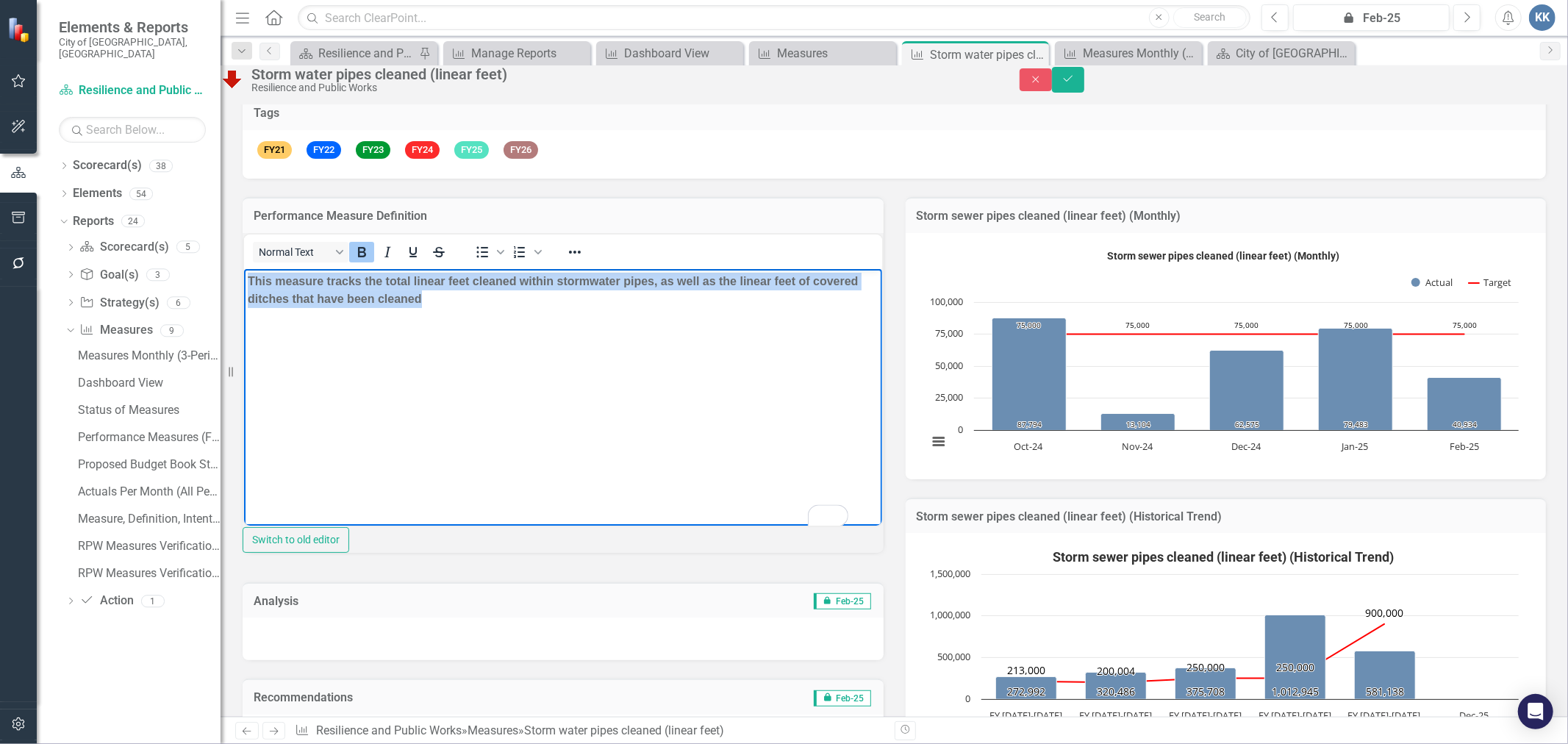
drag, startPoint x: 484, startPoint y: 296, endPoint x: 220, endPoint y: 272, distance: 265.1
click at [244, 272] on html "This measure tracks the total linear feet cleaned within stormwater pipes, as w…" at bounding box center [563, 378] width 639 height 221
click at [369, 261] on icon "Bold" at bounding box center [362, 252] width 17 height 17
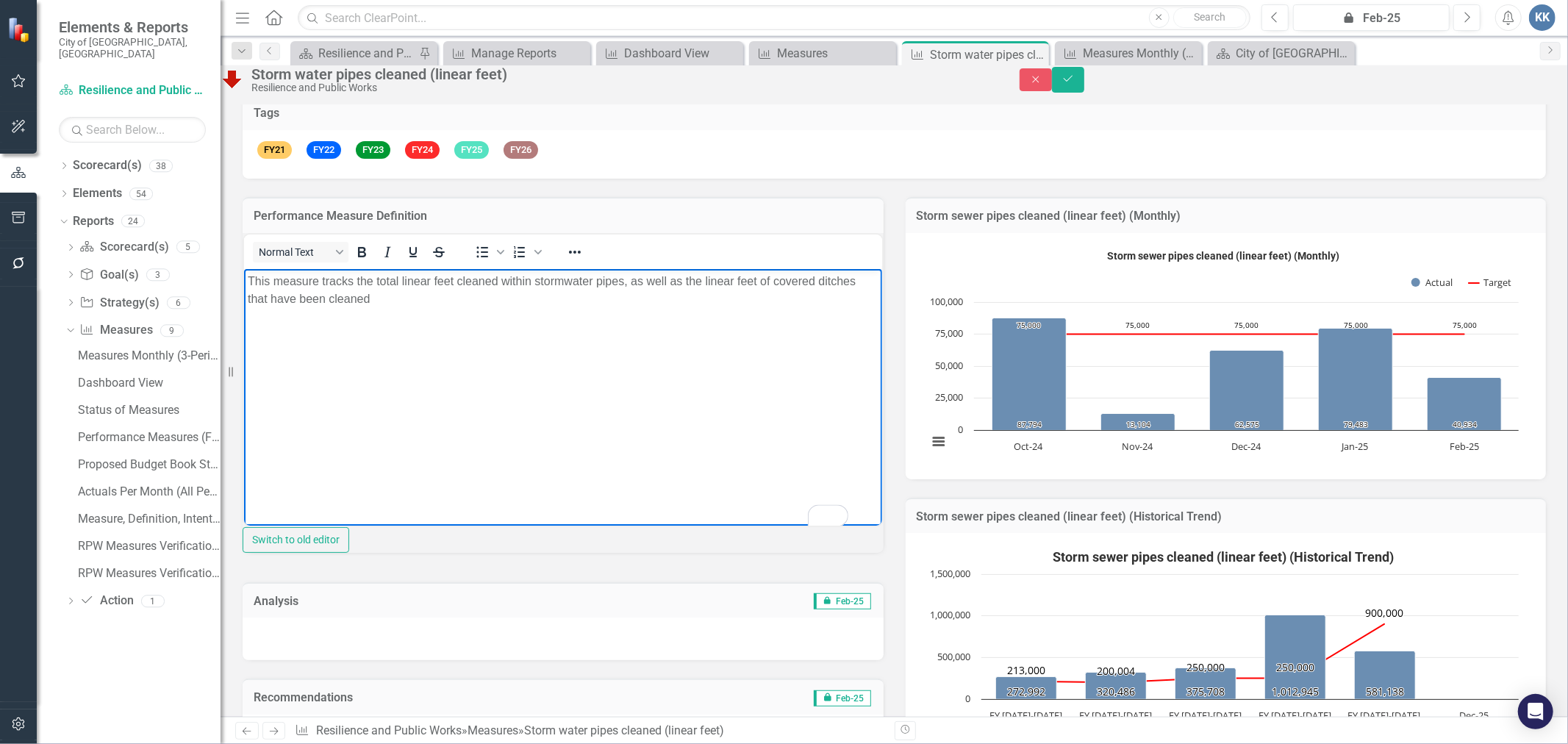
drag, startPoint x: 444, startPoint y: 305, endPoint x: 359, endPoint y: 309, distance: 85.1
click at [444, 304] on p "This measure tracks the total linear feet cleaned within stormwater pipes, as w…" at bounding box center [562, 289] width 631 height 35
click at [439, 285] on p "This measure tracks the total linear feet cleaned within stormwater pipes, as w…" at bounding box center [562, 289] width 631 height 35
click at [418, 299] on p "This measure tracks the total linear feet cleaned within stormwater pipes, as w…" at bounding box center [562, 289] width 631 height 35
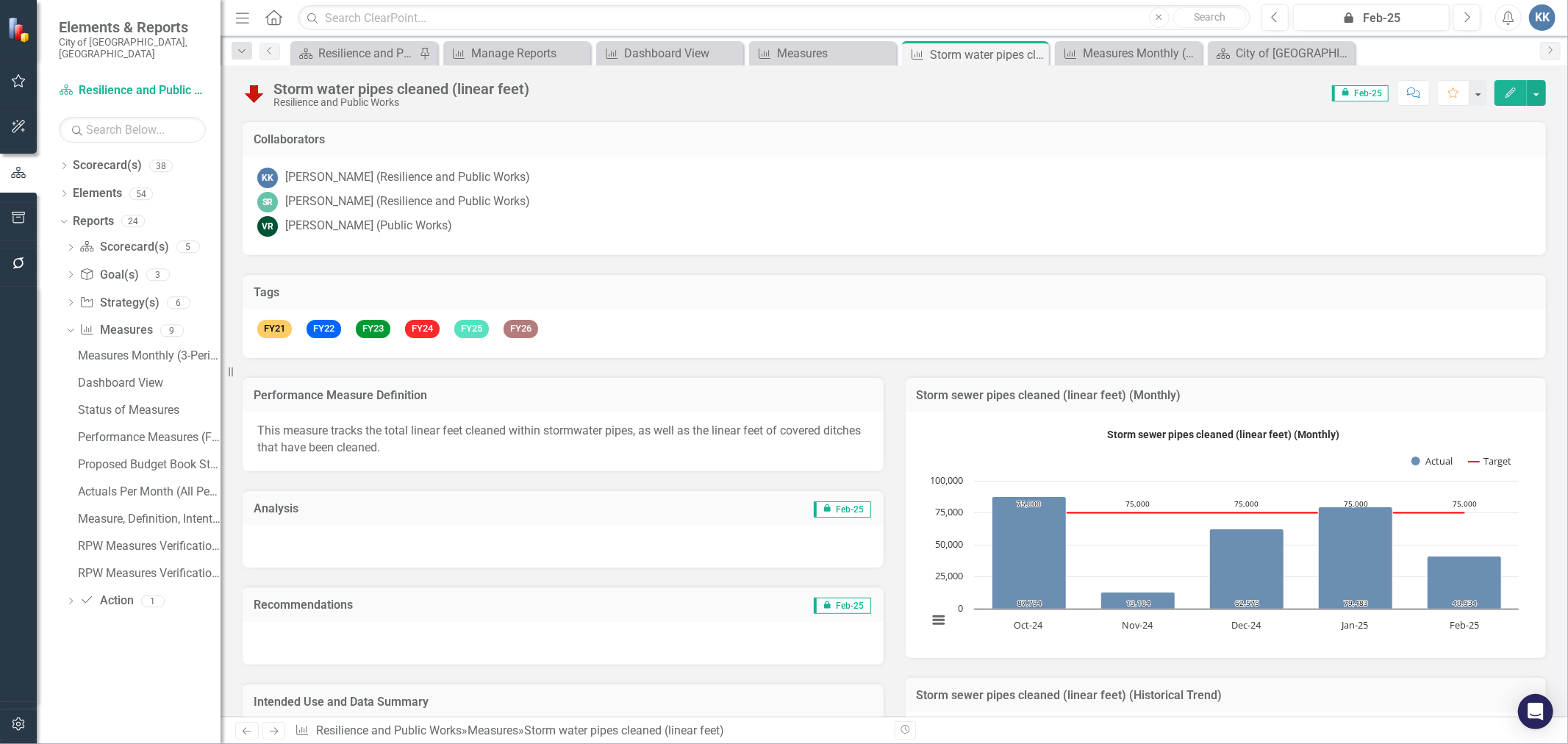
click at [390, 425] on p "This measure tracks the total linear feet cleaned within stormwater pipes, as w…" at bounding box center [563, 440] width 612 height 34
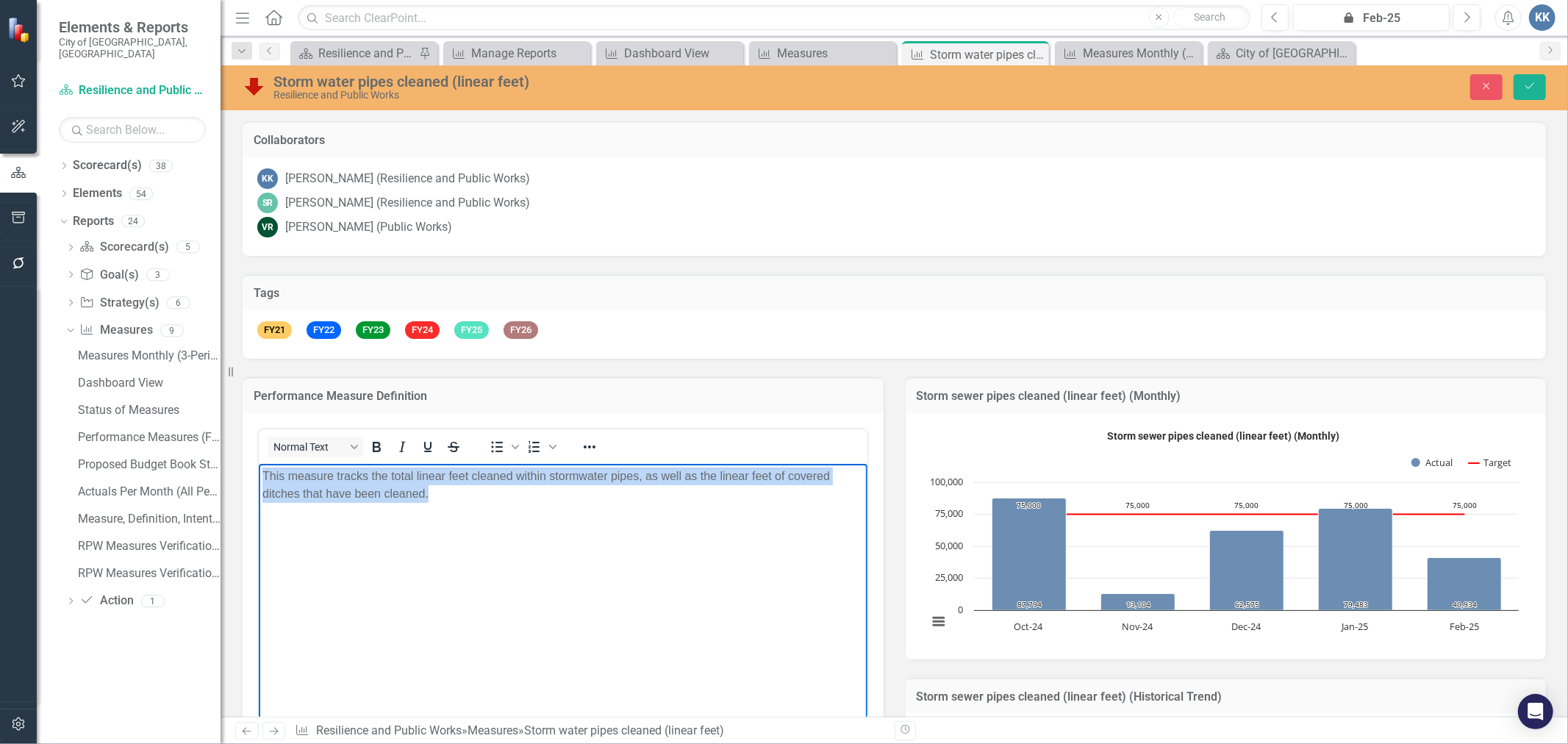
drag, startPoint x: 446, startPoint y: 499, endPoint x: 193, endPoint y: 454, distance: 257.0
click at [258, 463] on html "This measure tracks the total linear feet cleaned within stormwater pipes, as w…" at bounding box center [562, 573] width 609 height 221
paste body "To enrich screen reader interactions, please activate Accessibility in Grammarl…"
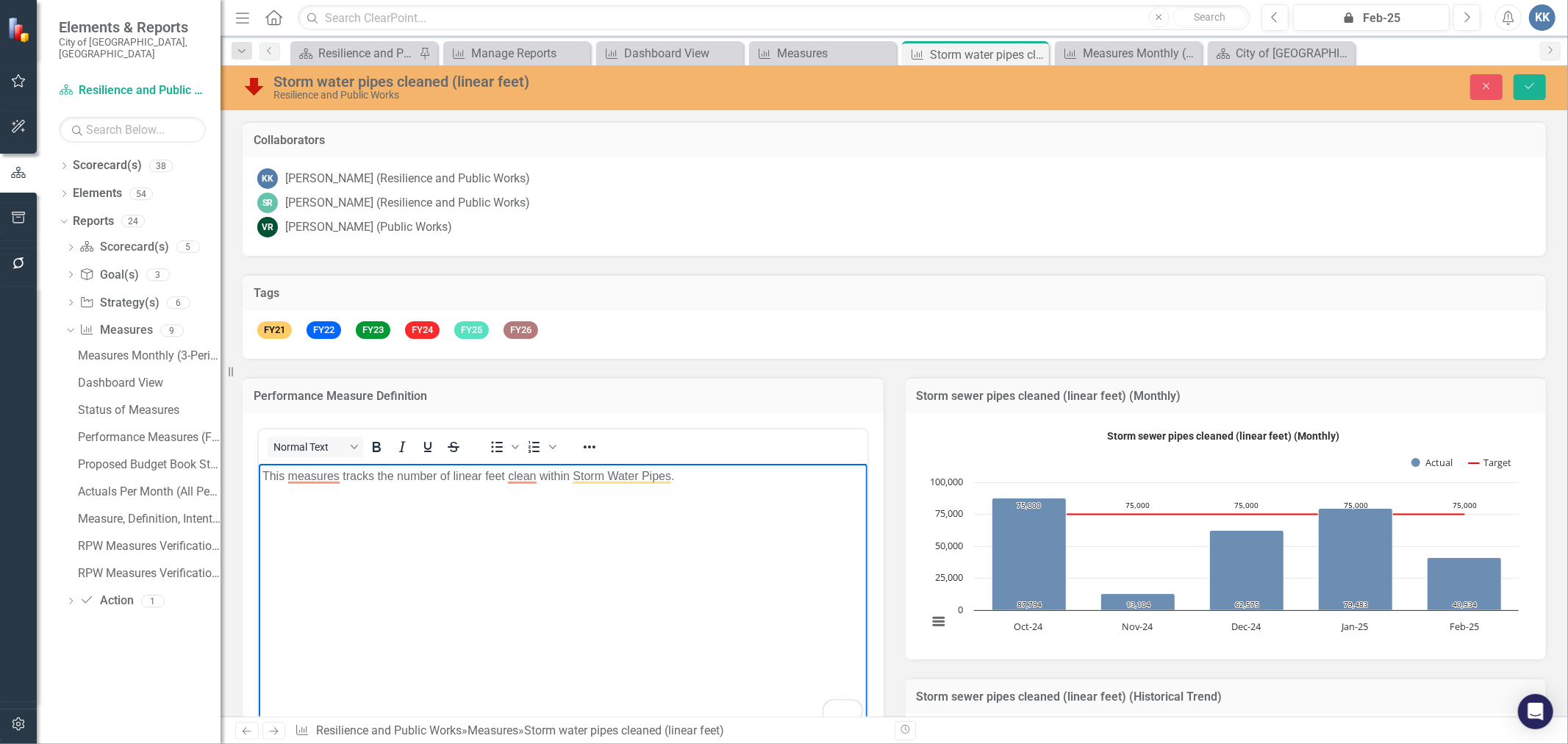
click at [342, 474] on p "This measures tracks the number of linear feet clean within Storm Water Pipes." at bounding box center [562, 476] width 602 height 17
click at [341, 473] on p "This measures tracks the number of linear feet clean within Storm Water Pipes." at bounding box center [562, 476] width 602 height 17
click at [335, 474] on p "This measures tracks the number of linear feet clean within Storm Water Pipes." at bounding box center [562, 476] width 602 height 17
click at [387, 508] on body "This measure tracks the number of linear feet clean within Storm Water Pipes." at bounding box center [562, 573] width 609 height 221
click at [678, 497] on body "This measure tracks the number of linear feet clean within Storm Water Pipes." at bounding box center [562, 573] width 609 height 221
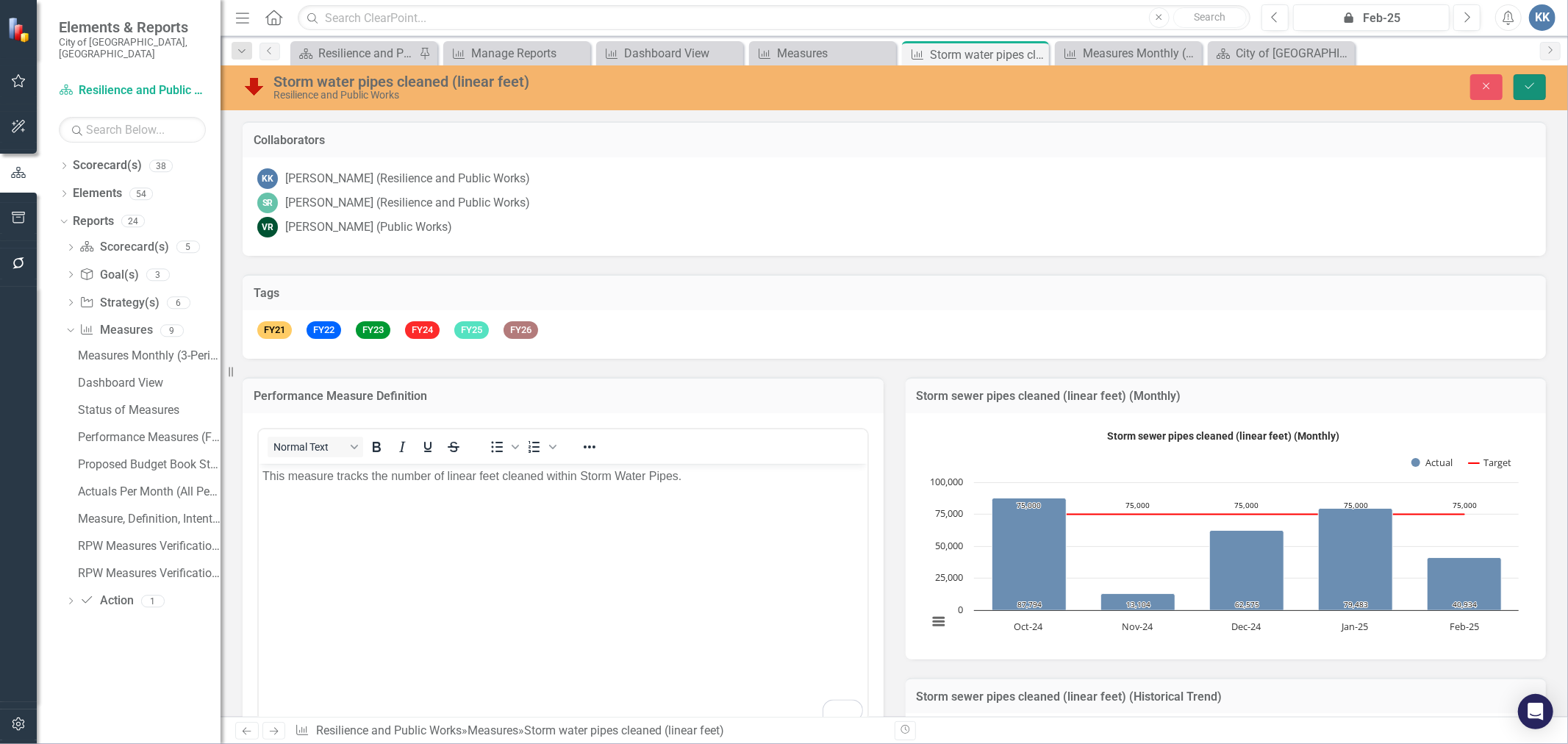
click at [1526, 82] on icon "Save" at bounding box center [1529, 86] width 13 height 10
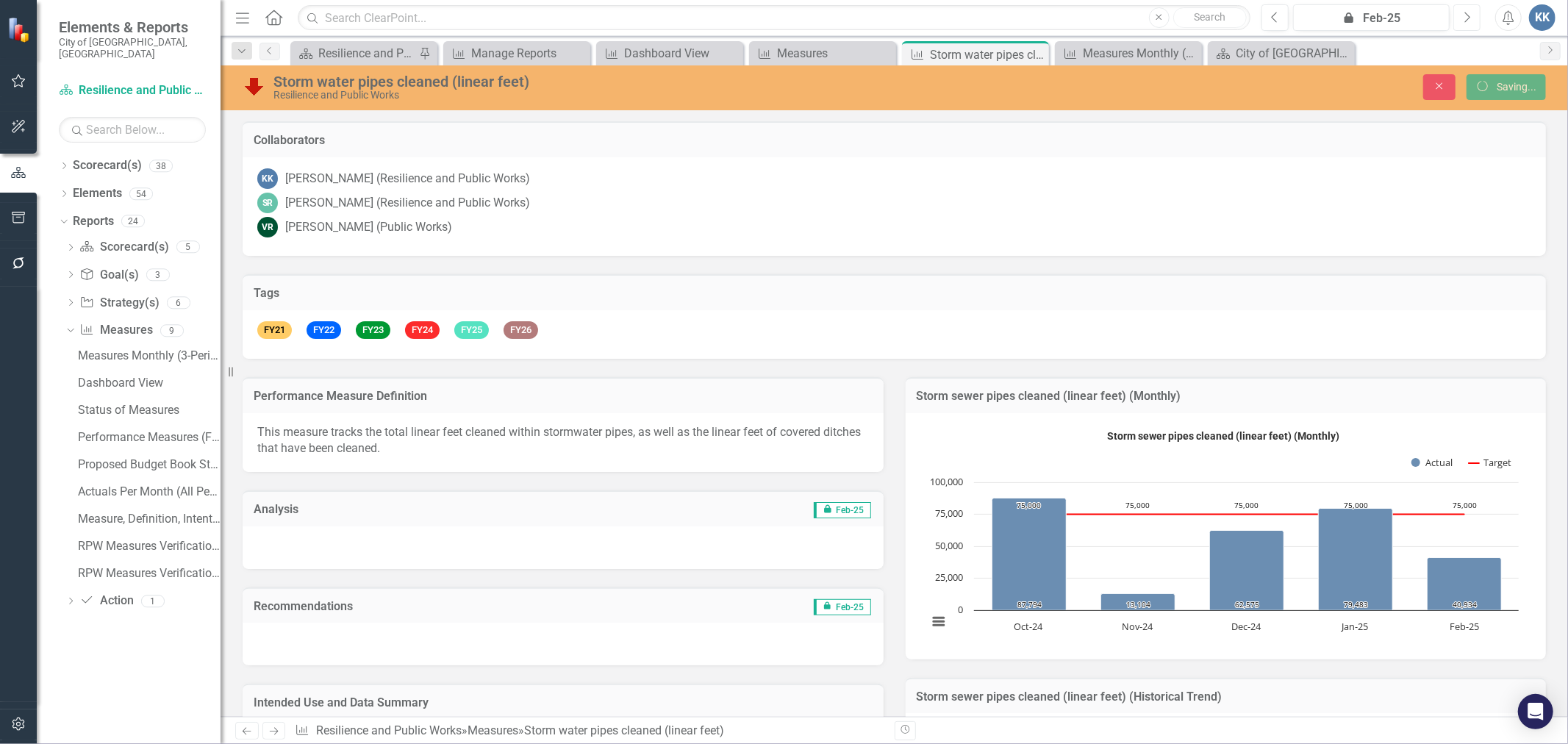
click at [1472, 18] on button "Next" at bounding box center [1467, 18] width 28 height 27
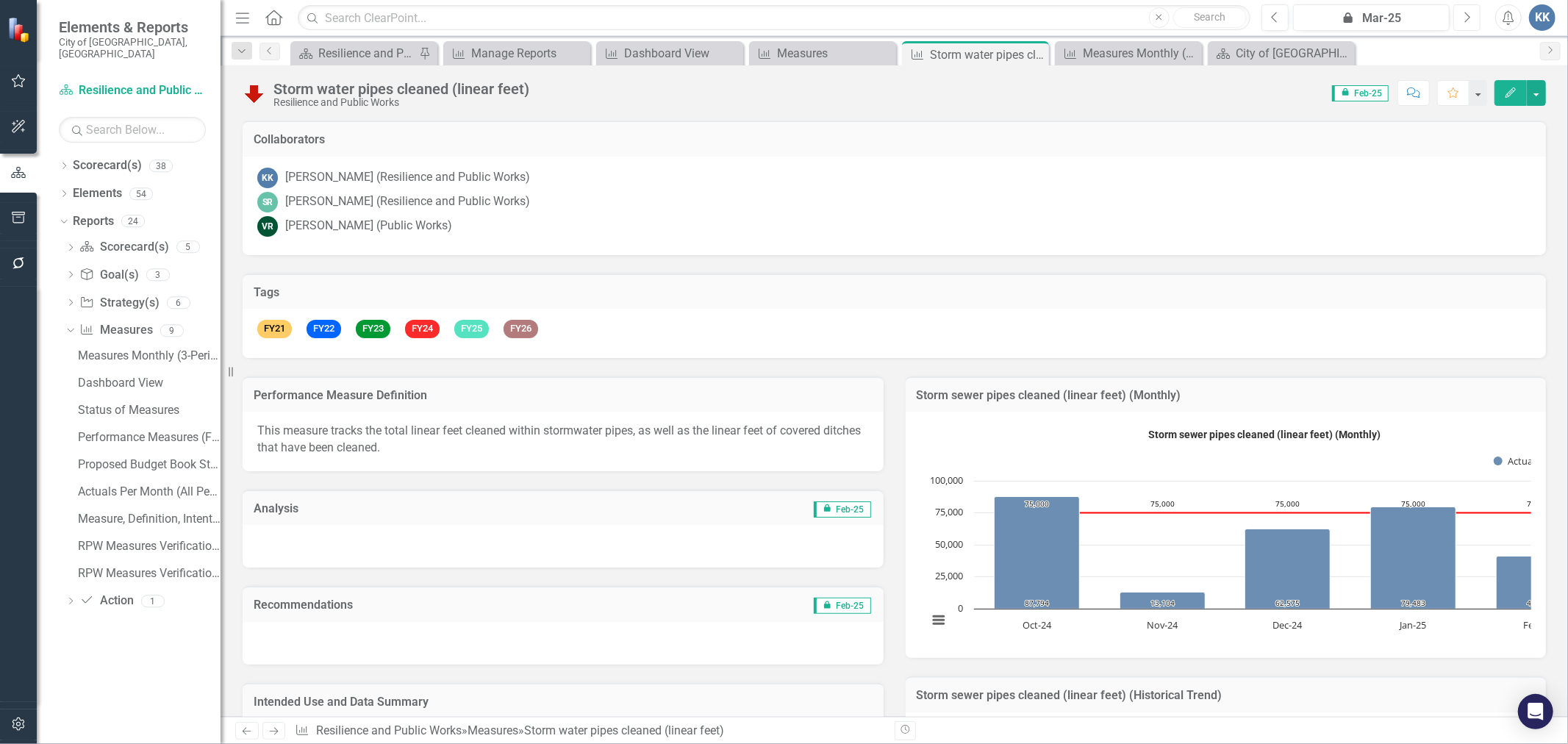
click at [1472, 18] on button "Next" at bounding box center [1467, 18] width 28 height 27
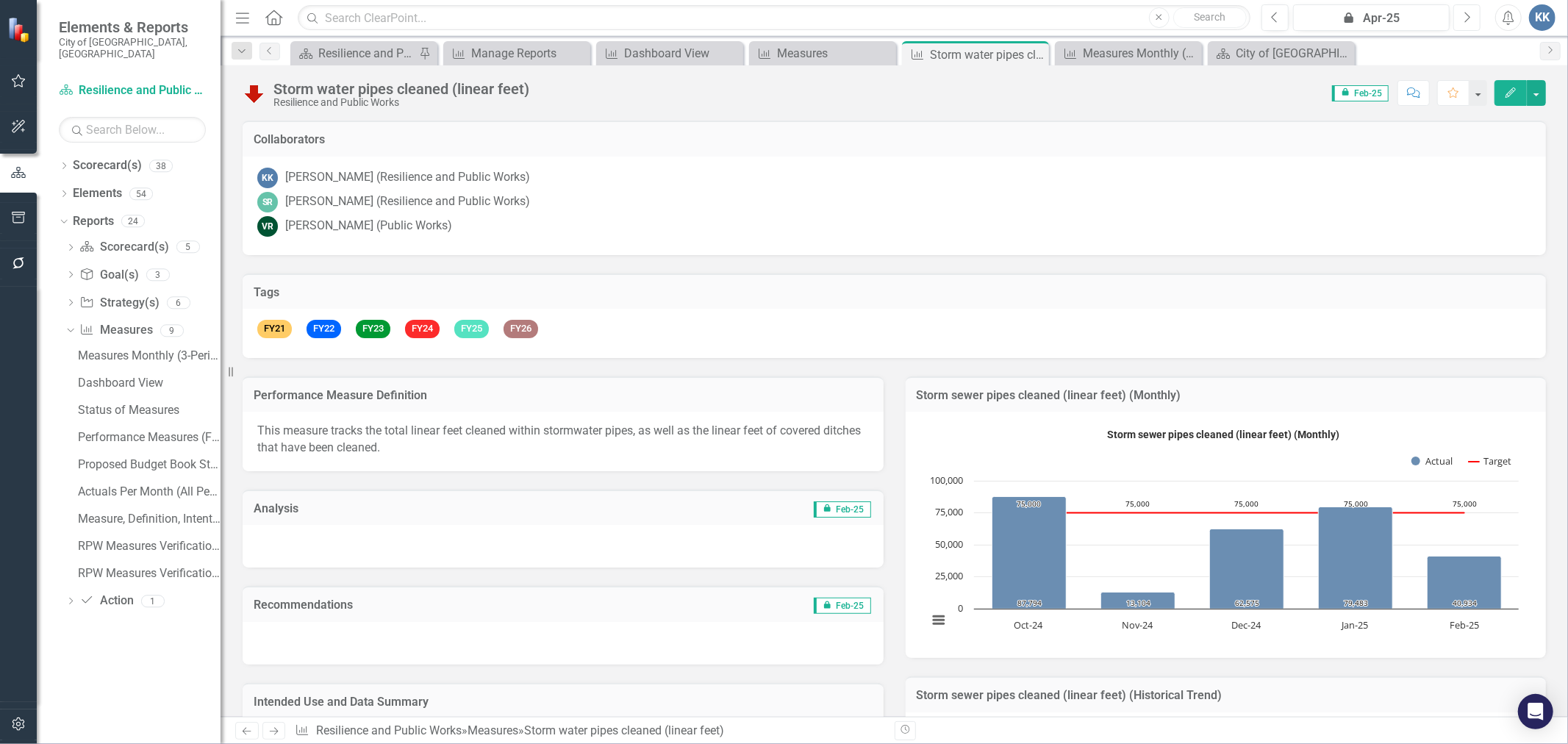
click at [1466, 19] on icon "Next" at bounding box center [1467, 17] width 8 height 13
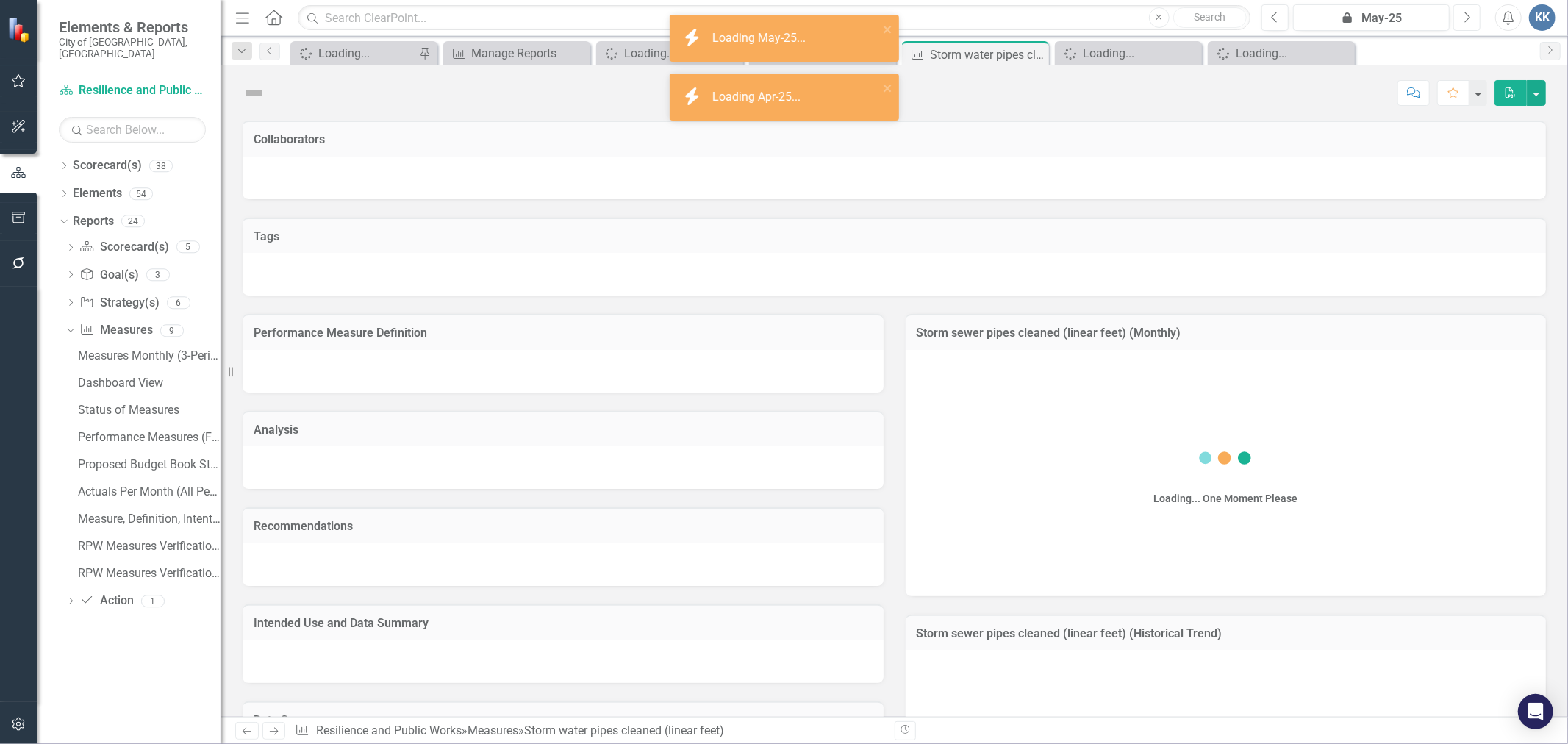
click at [1466, 19] on icon "Next" at bounding box center [1467, 17] width 8 height 13
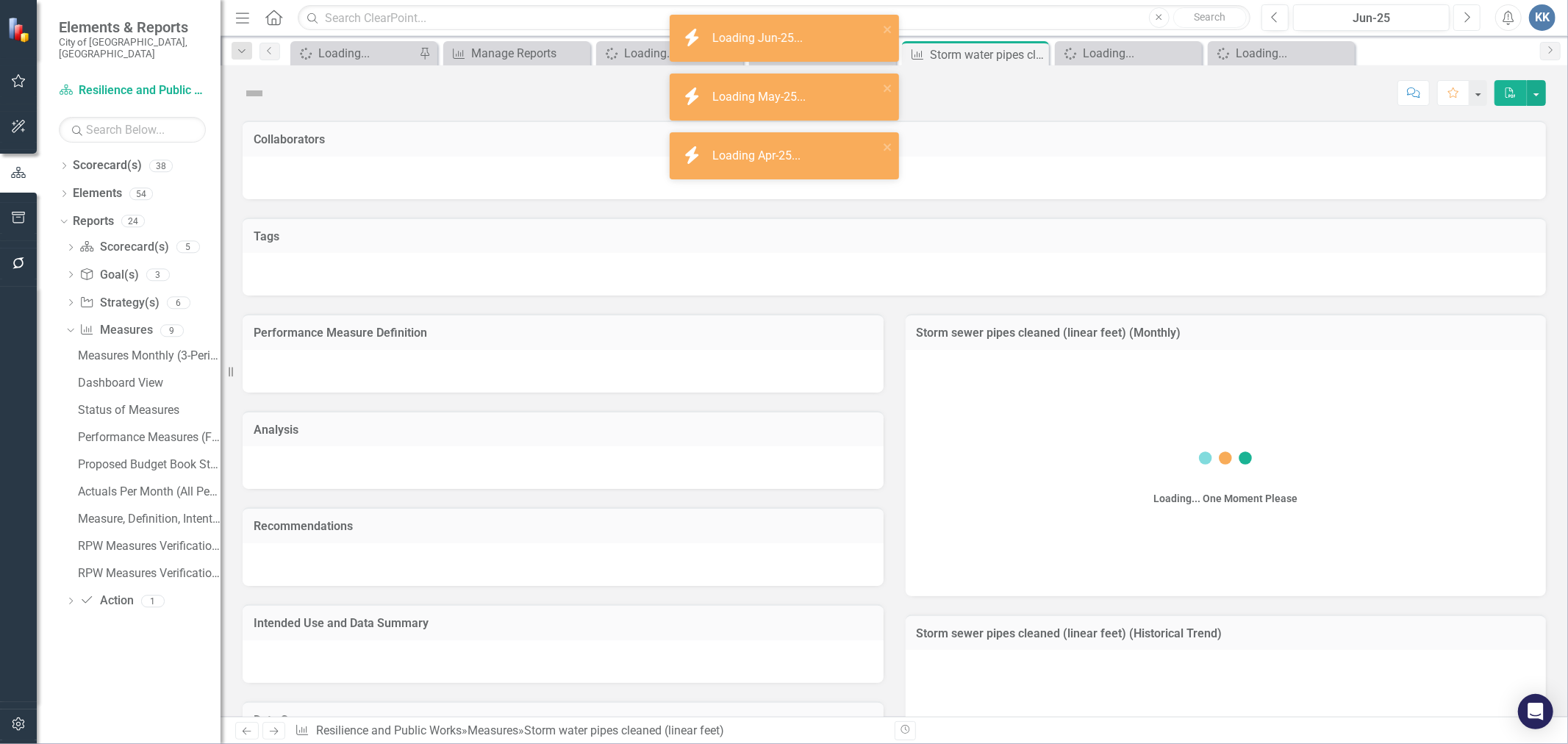
click at [1466, 19] on icon "Next" at bounding box center [1467, 17] width 8 height 13
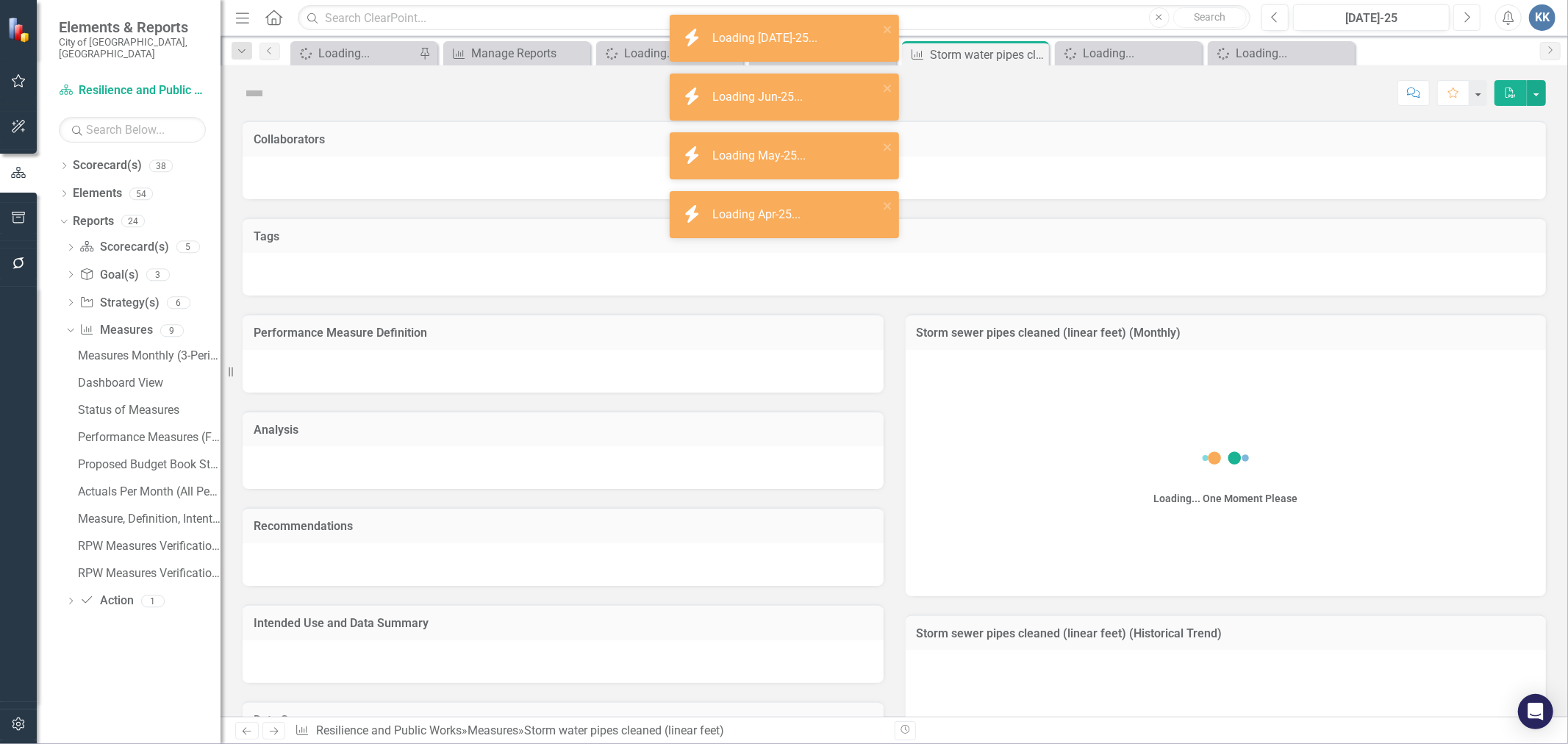
click at [1466, 19] on icon "Next" at bounding box center [1467, 17] width 8 height 13
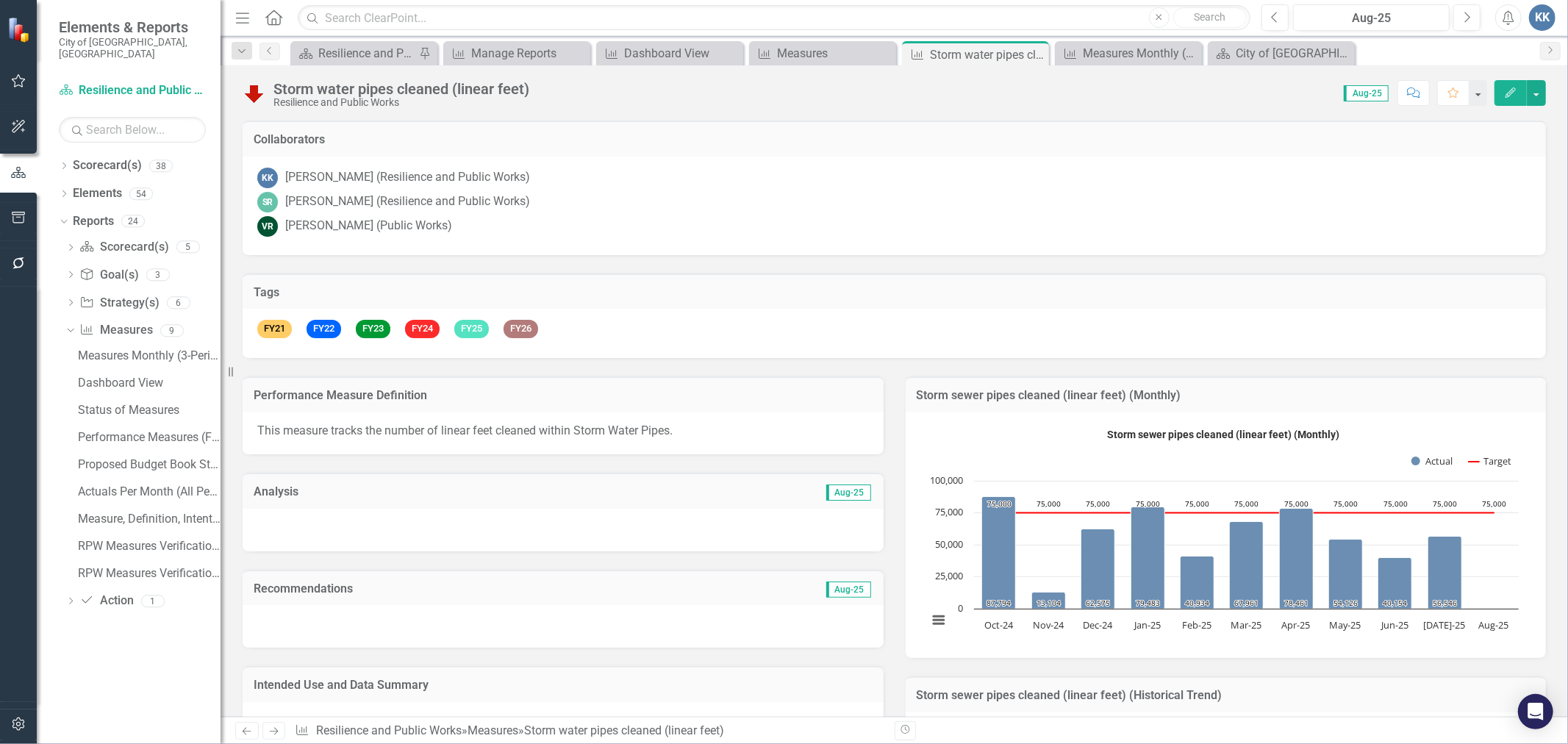
click at [481, 624] on div at bounding box center [563, 627] width 641 height 42
click at [461, 429] on p "This measure tracks the number of linear feet cleaned within Storm Water Pipes." at bounding box center [563, 432] width 612 height 17
click at [462, 429] on p "This measure tracks the number of linear feet cleaned within Storm Water Pipes." at bounding box center [563, 432] width 612 height 17
click at [466, 425] on p "This measure tracks the number of linear feet cleaned within Storm Water Pipes." at bounding box center [563, 432] width 612 height 17
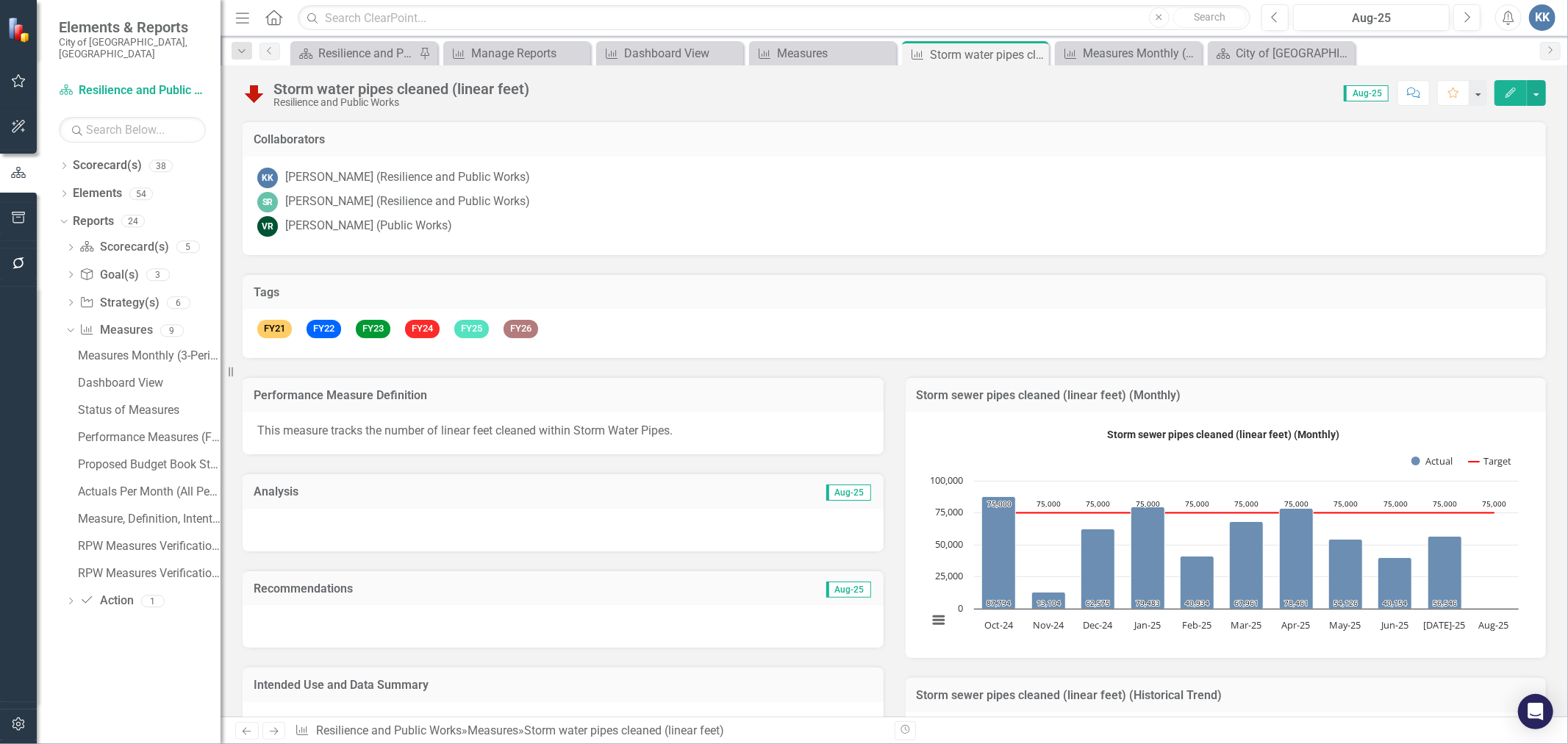
click at [466, 425] on p "This measure tracks the number of linear feet cleaned within Storm Water Pipes." at bounding box center [563, 432] width 612 height 17
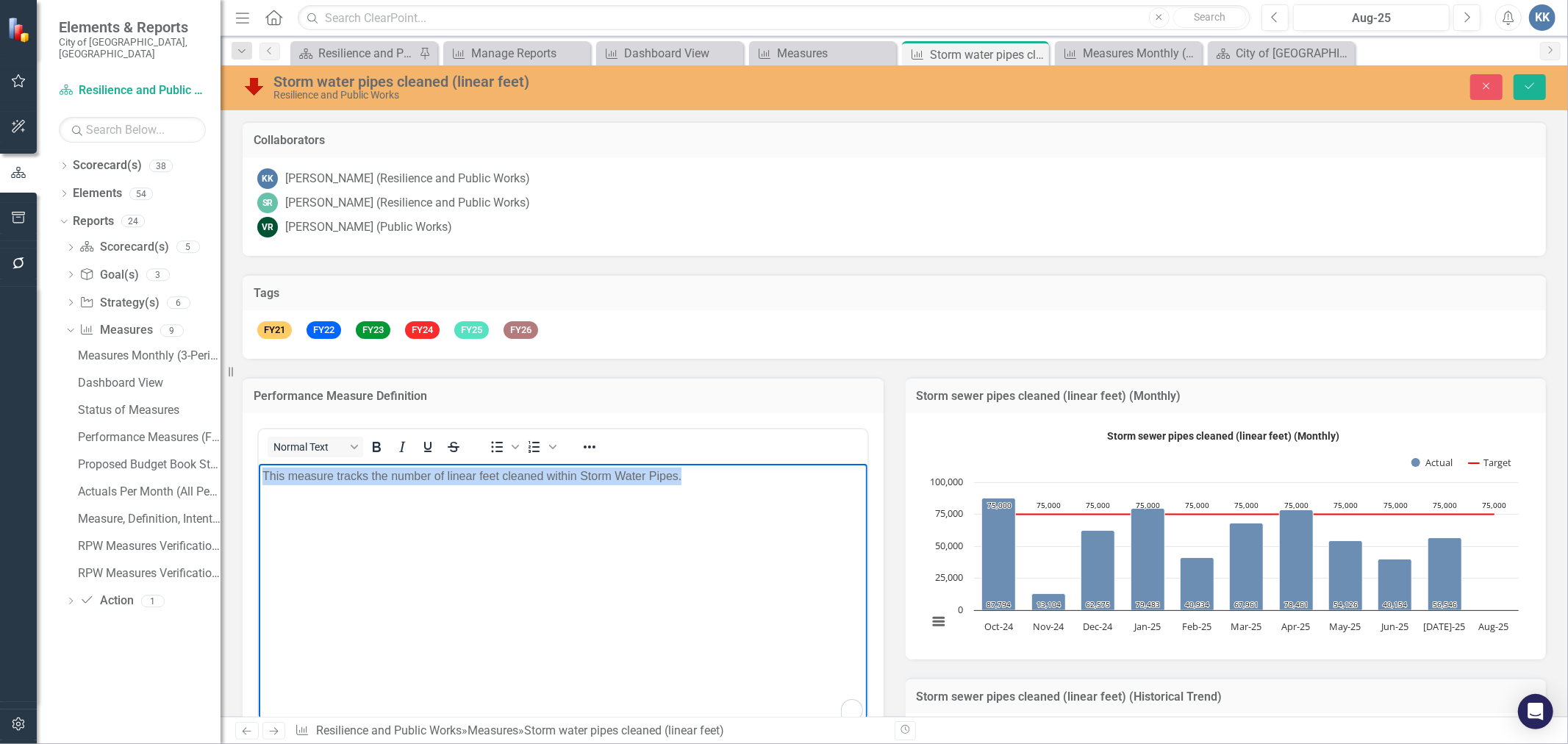
drag, startPoint x: 714, startPoint y: 481, endPoint x: 237, endPoint y: 482, distance: 477.0
click at [258, 482] on html "This measure tracks the number of linear feet cleaned within Storm Water Pipes." at bounding box center [562, 573] width 609 height 221
paste body "To enrich screen reader interactions, please activate Accessibility in Grammarl…"
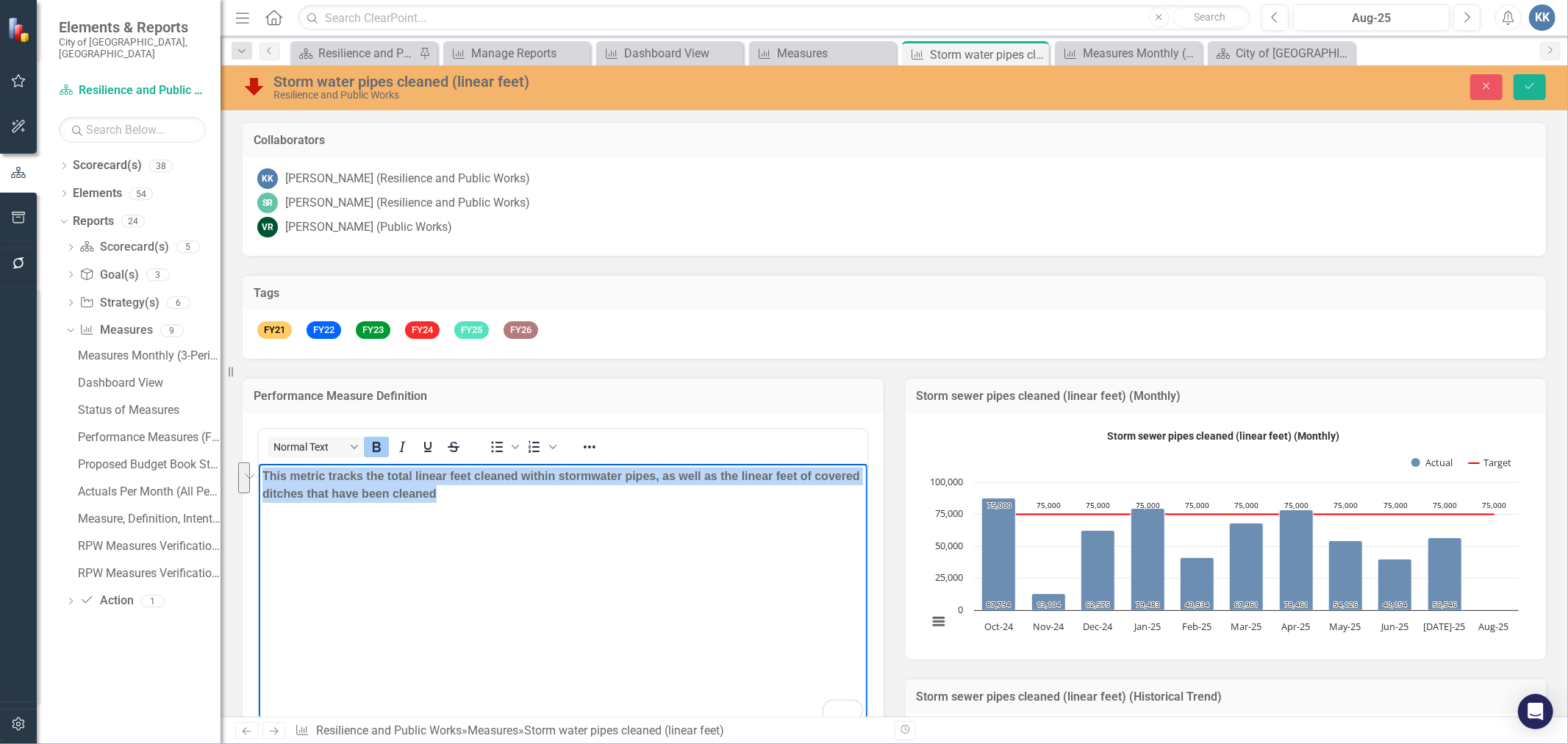
drag, startPoint x: 506, startPoint y: 490, endPoint x: 238, endPoint y: 476, distance: 268.4
click at [258, 476] on html "This metric tracks the total linear feet cleaned within stormwater pipes, as we…" at bounding box center [562, 573] width 609 height 221
drag, startPoint x: 379, startPoint y: 447, endPoint x: 111, endPoint y: 5, distance: 516.9
click at [379, 447] on icon "Bold" at bounding box center [377, 447] width 8 height 10
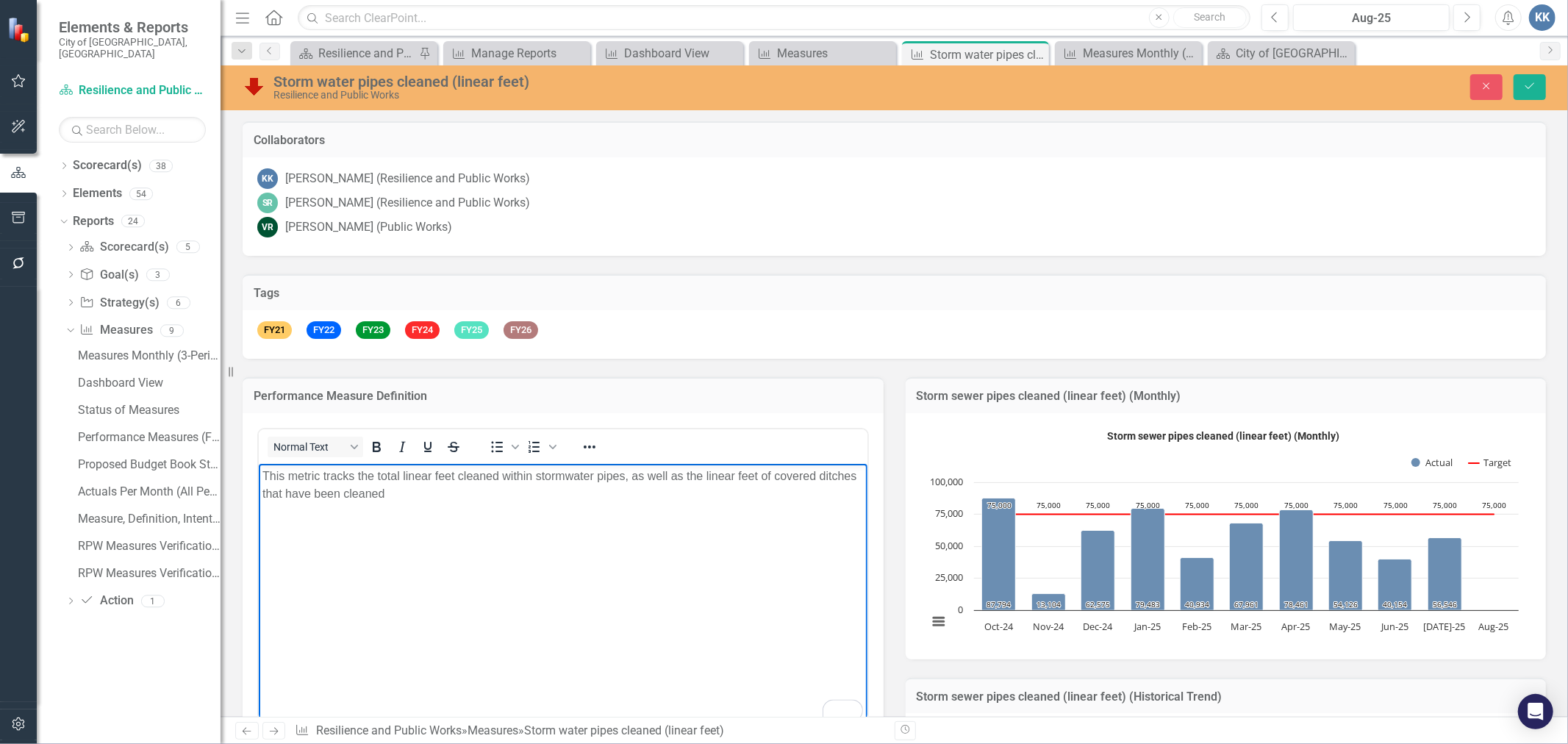
click at [300, 473] on p "This metric tracks the total linear feet cleaned within stormwater pipes, as we…" at bounding box center [562, 484] width 602 height 35
drag, startPoint x: 318, startPoint y: 471, endPoint x: 303, endPoint y: 471, distance: 15.0
click at [303, 471] on p "This metric tracks the total linear feet cleaned within stormwater pipes, as we…" at bounding box center [562, 484] width 602 height 35
click at [469, 501] on p "This measure tracks the total linear feet cleaned within stormwater pipes, as w…" at bounding box center [562, 484] width 602 height 35
click at [1530, 84] on icon "Save" at bounding box center [1529, 86] width 13 height 10
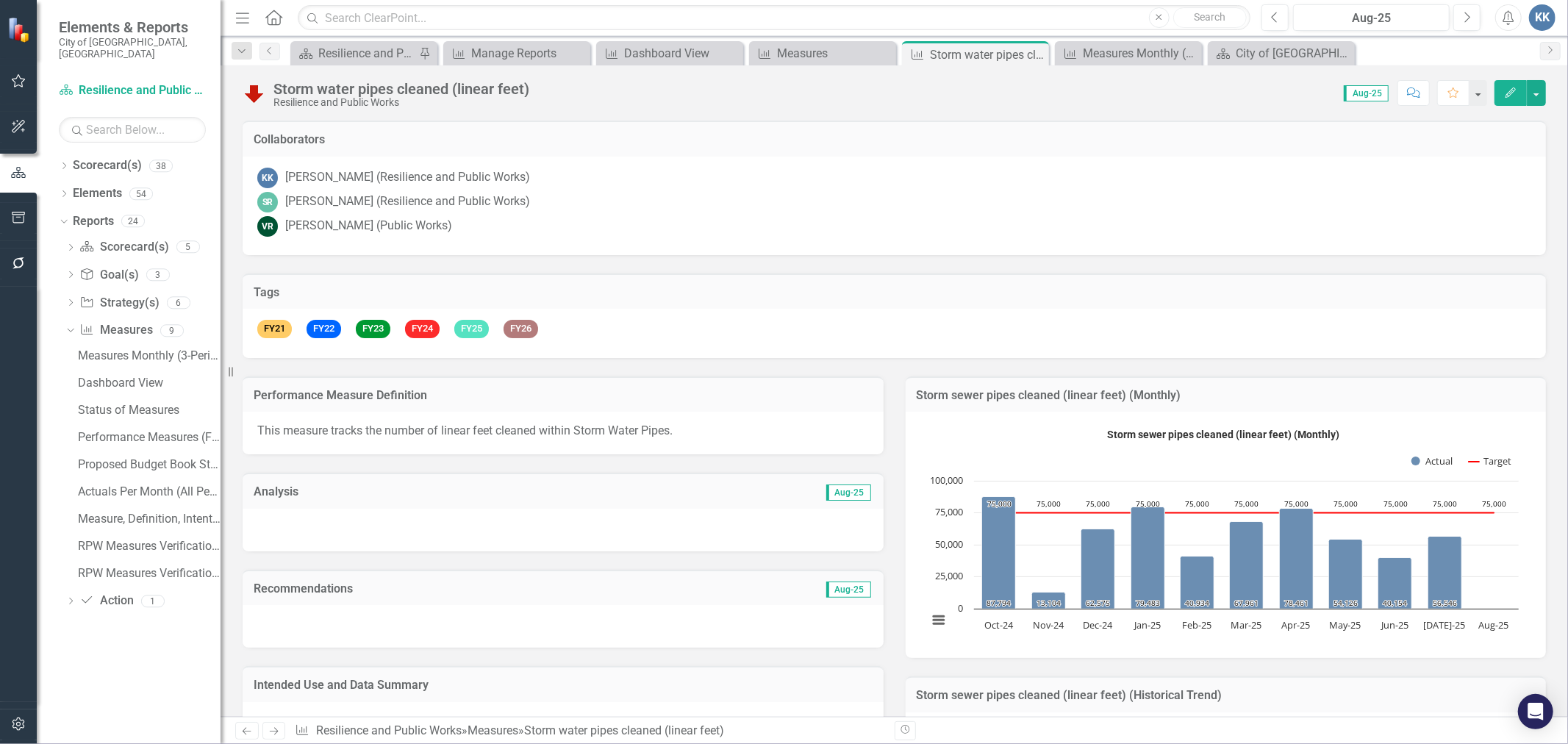
scroll to position [82, 0]
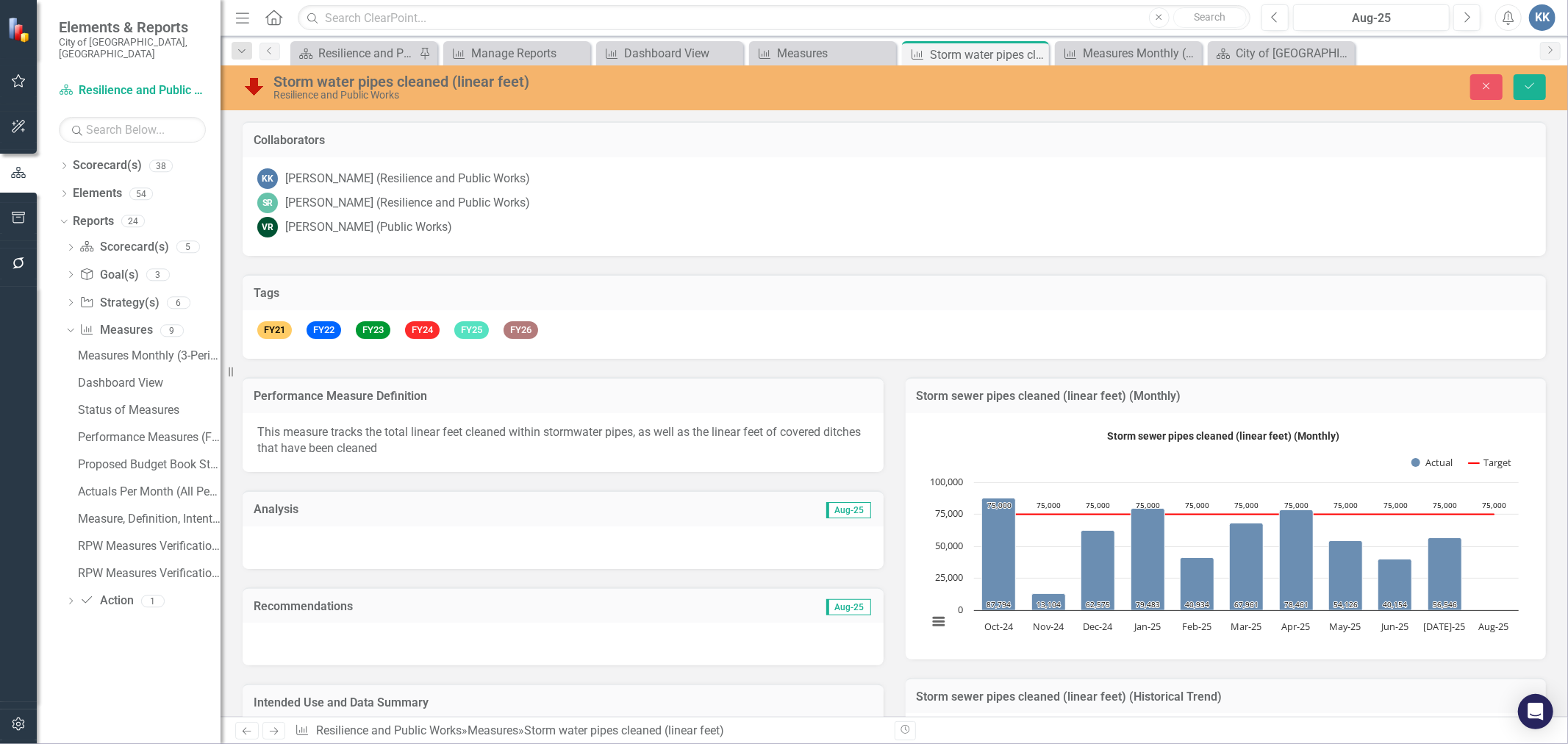
scroll to position [245, 0]
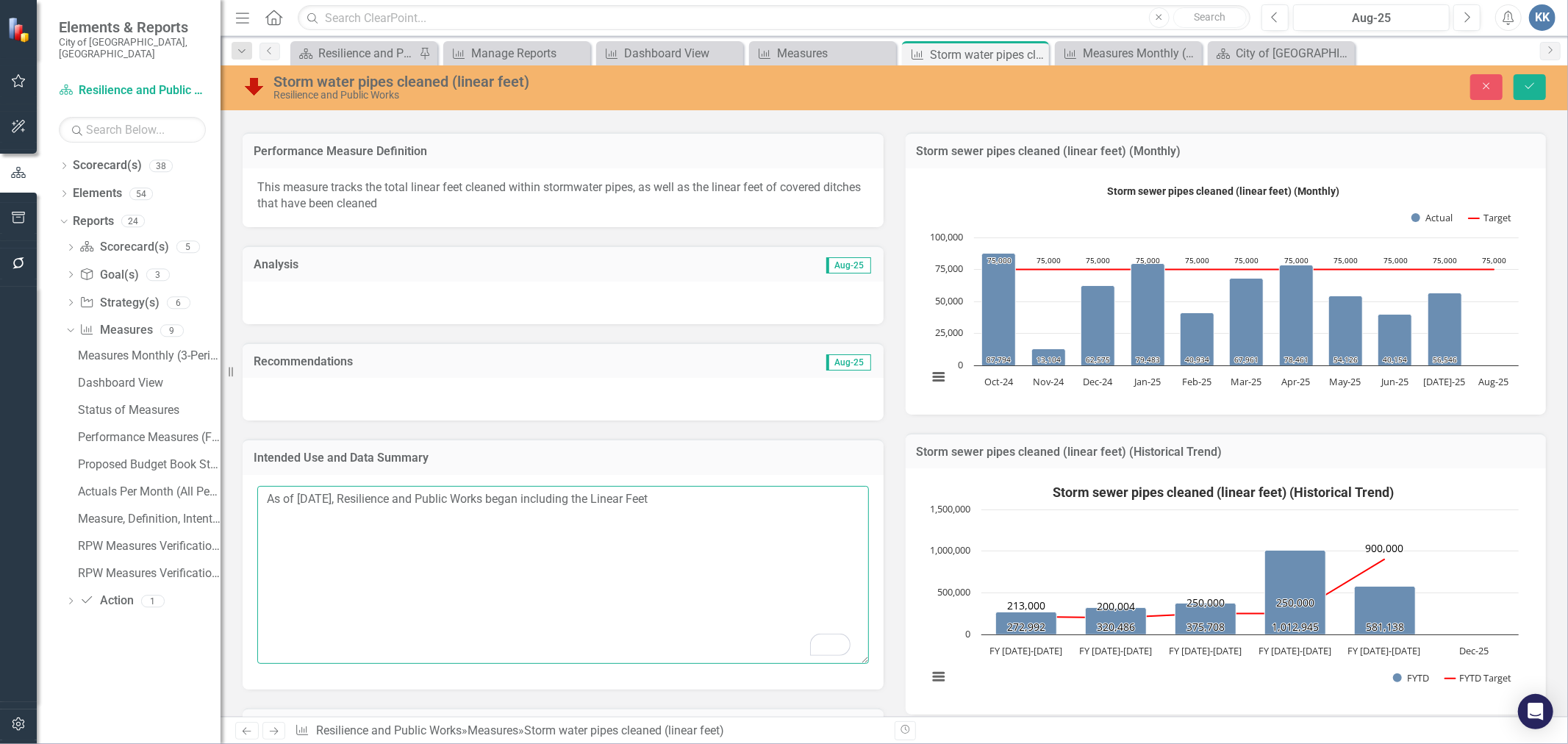
click at [685, 506] on textarea "As of [DATE], Resilience and Public Works began including the Linear Feet" at bounding box center [563, 575] width 612 height 178
paste textarea "COVERED DITCH CLEANED"
drag, startPoint x: 719, startPoint y: 494, endPoint x: 668, endPoint y: 492, distance: 51.0
click at [666, 492] on textarea "As of [DATE], Resilience and Public Works began including the Linear Feet COVER…" at bounding box center [563, 575] width 612 height 178
click at [668, 492] on textarea "As of [DATE], Resilience and Public Works began including the Linear Feet COVER…" at bounding box center [563, 575] width 612 height 178
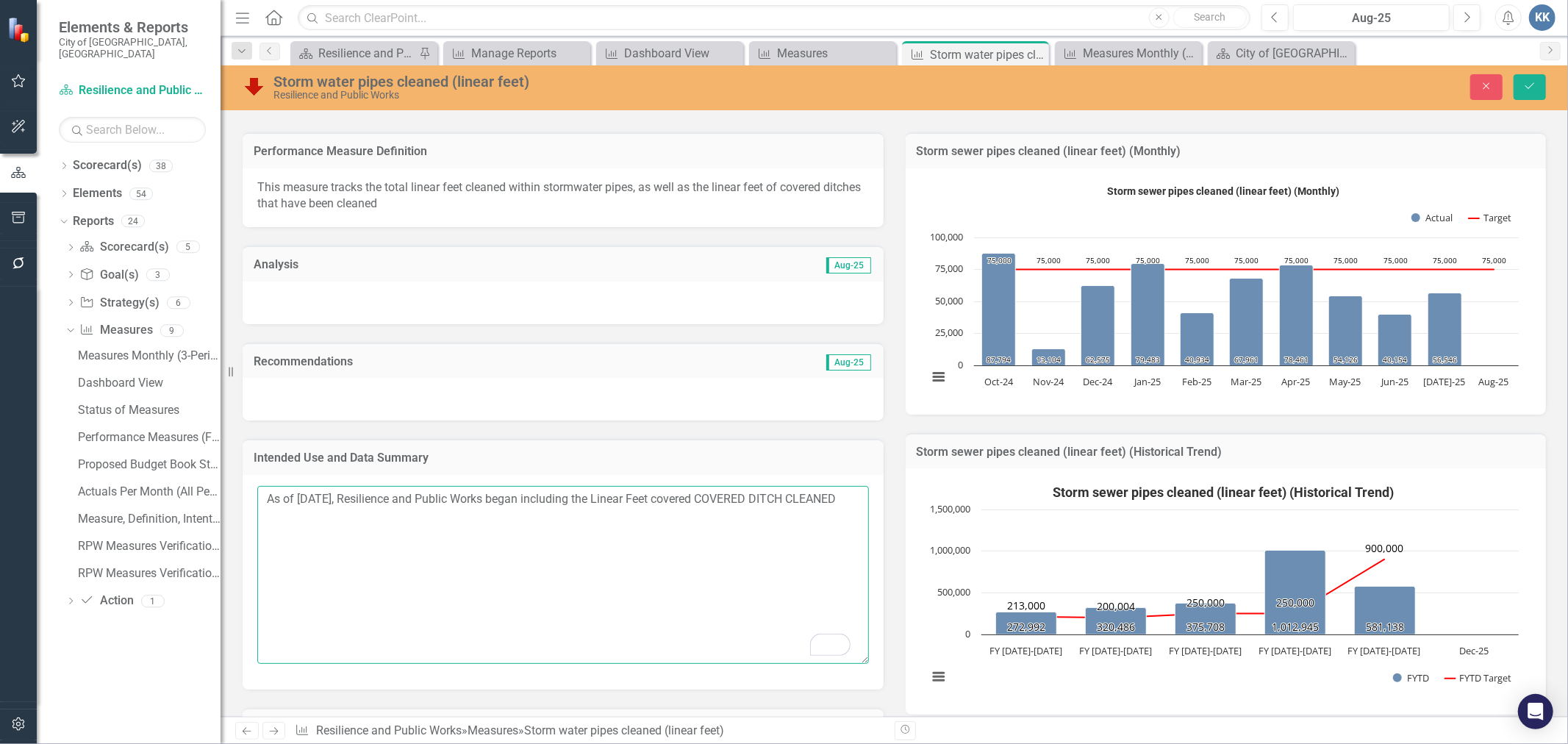
click at [717, 497] on textarea "As of [DATE], Resilience and Public Works began including the Linear Feet cover…" at bounding box center [563, 575] width 612 height 178
drag, startPoint x: 775, startPoint y: 498, endPoint x: 716, endPoint y: 492, distance: 59.3
click at [716, 492] on textarea "As of [DATE], Resilience and Public Works began including the Linear Feet cover…" at bounding box center [563, 575] width 612 height 178
type textarea "As of [DATE], Resilience and Public Works began including the Linear Feet cover…"
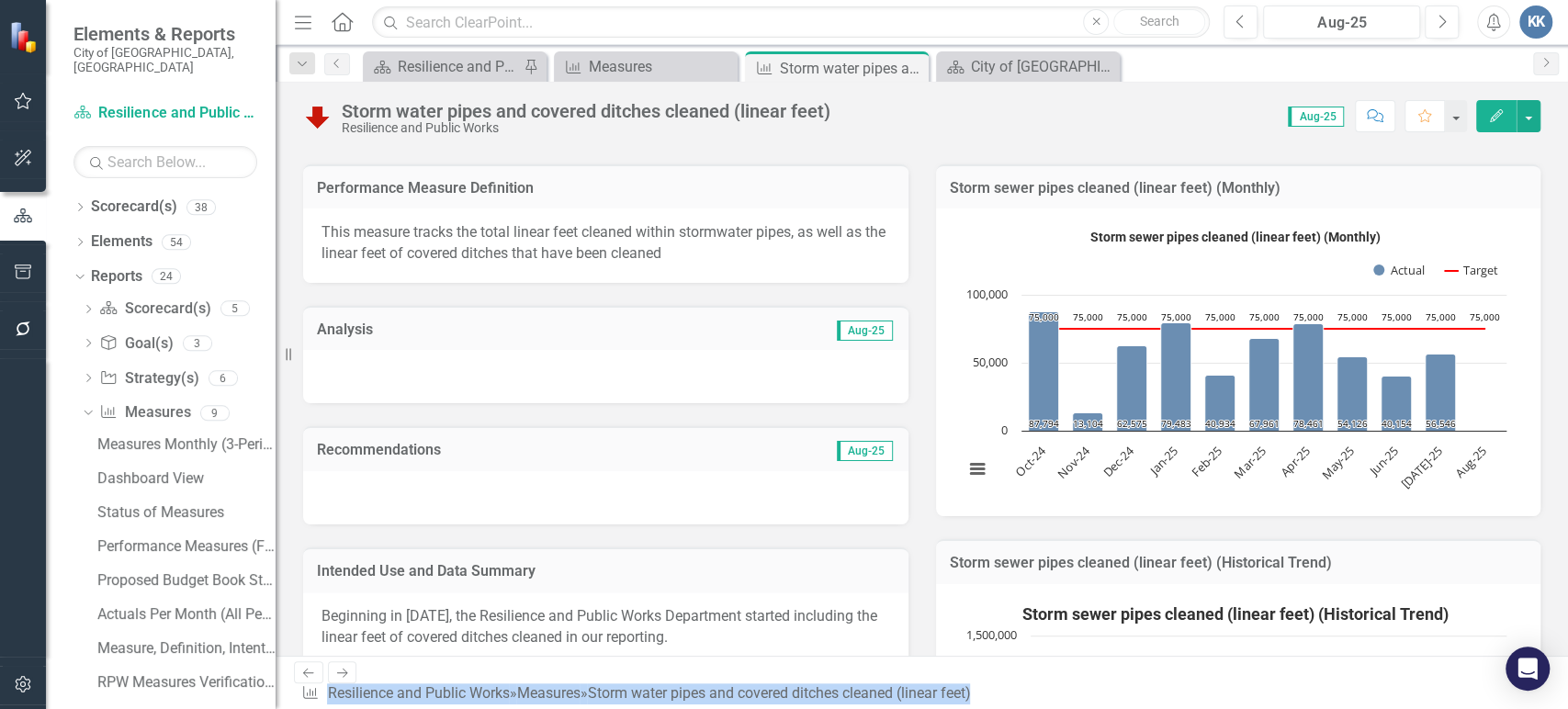
scroll to position [766, 0]
